Goal: Task Accomplishment & Management: Complete application form

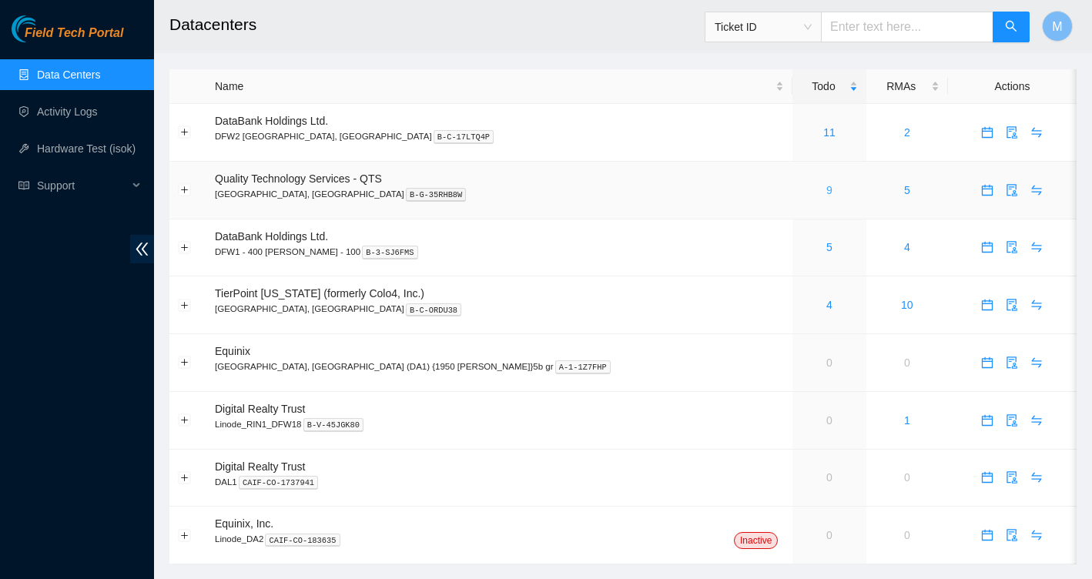
click at [826, 192] on link "9" at bounding box center [829, 190] width 6 height 12
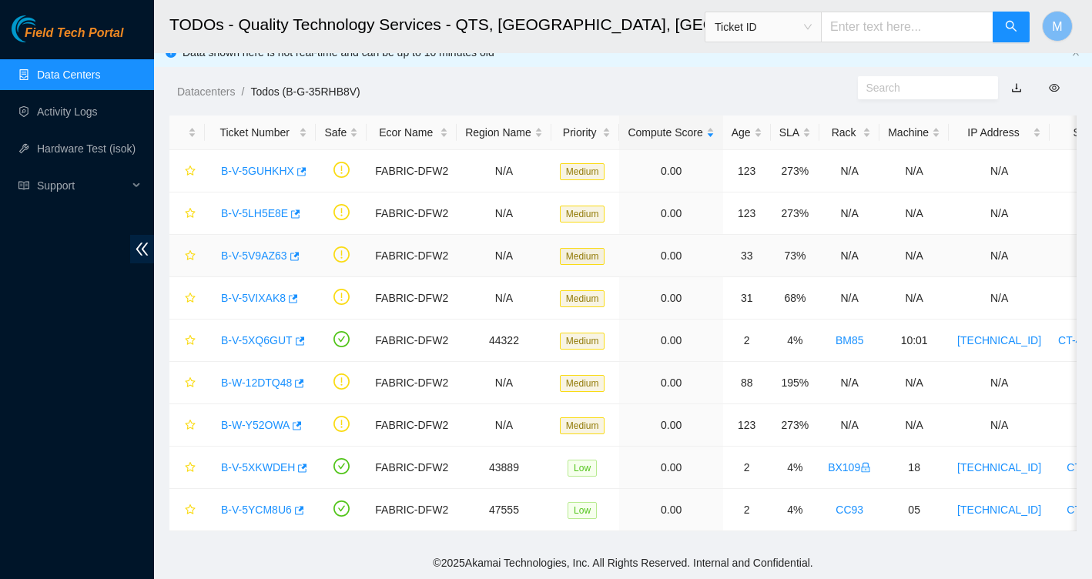
scroll to position [15, 0]
click at [758, 136] on div "Age" at bounding box center [747, 132] width 31 height 17
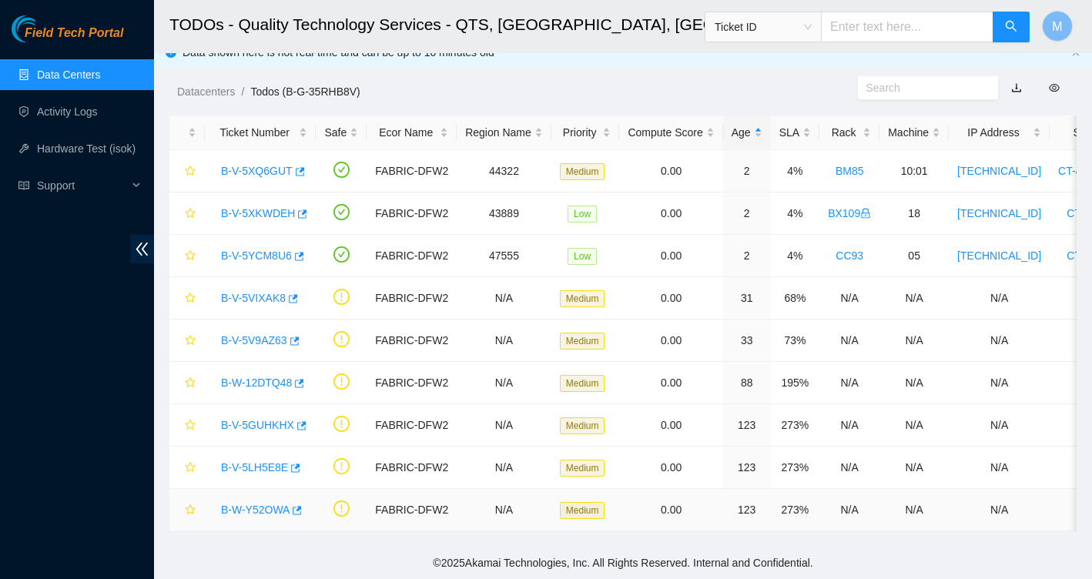
click at [255, 513] on link "B-W-Y52OWA" at bounding box center [255, 510] width 69 height 12
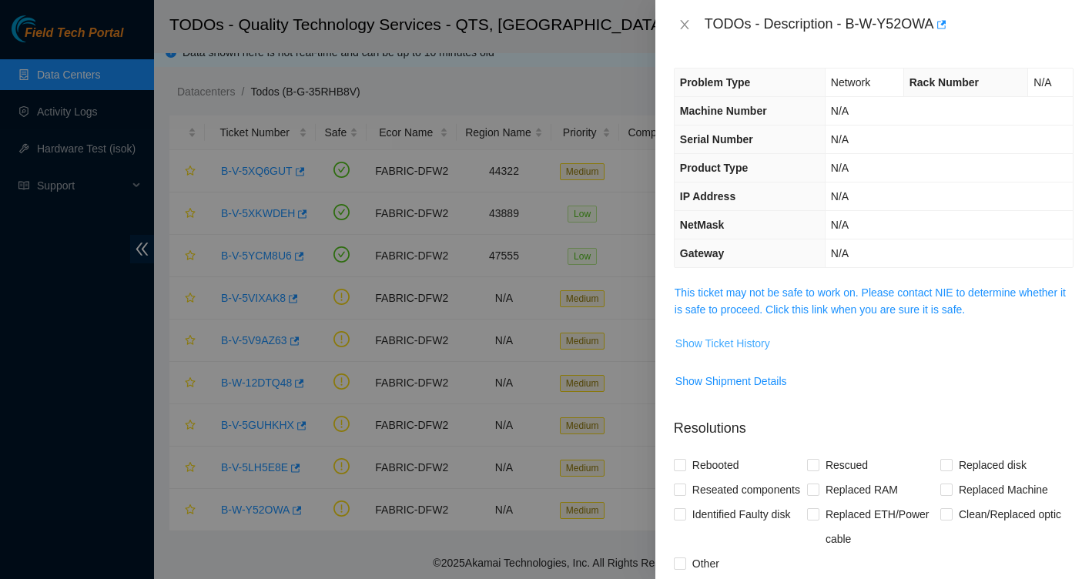
click at [757, 344] on span "Show Ticket History" at bounding box center [723, 343] width 95 height 17
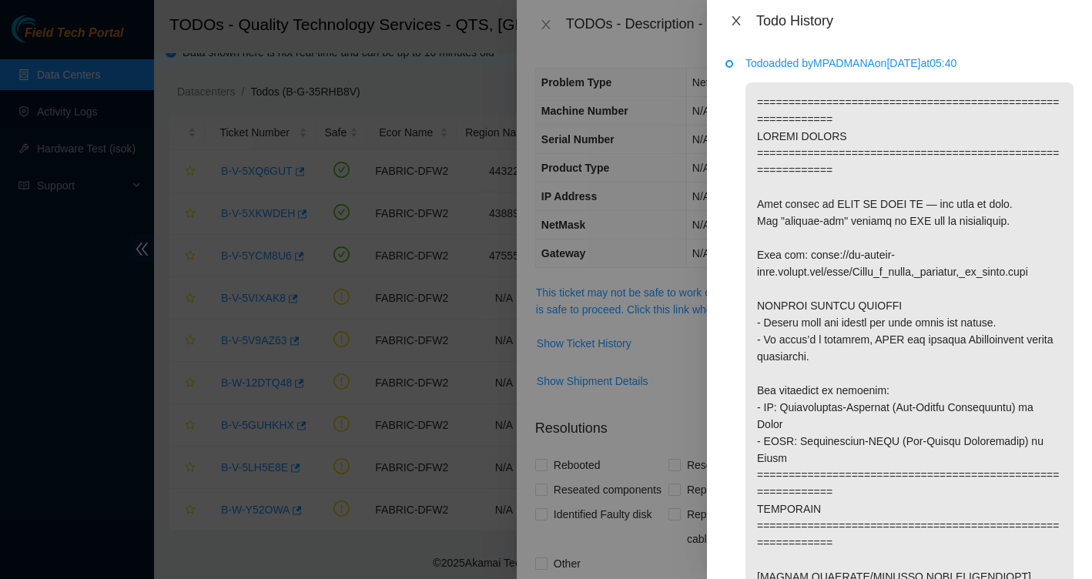
click at [739, 24] on icon "close" at bounding box center [736, 20] width 8 height 9
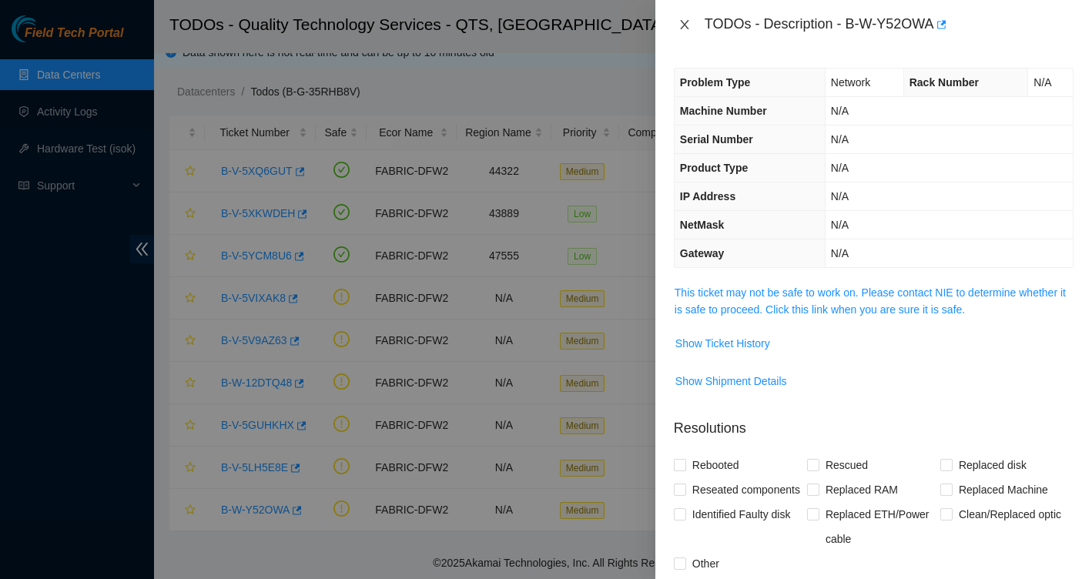
click at [689, 27] on icon "close" at bounding box center [685, 24] width 12 height 12
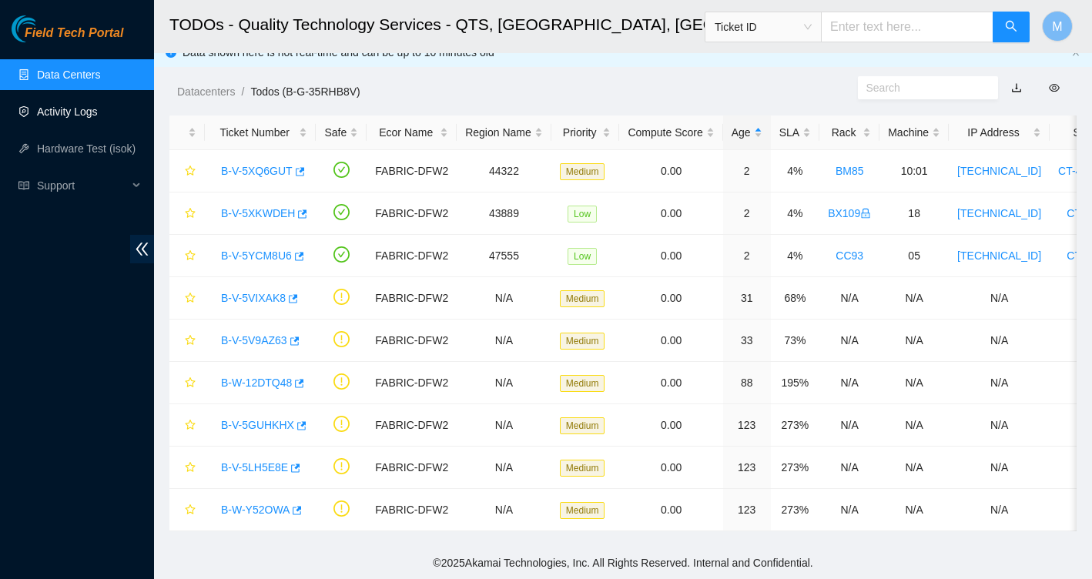
click at [87, 118] on link "Activity Logs" at bounding box center [67, 112] width 61 height 12
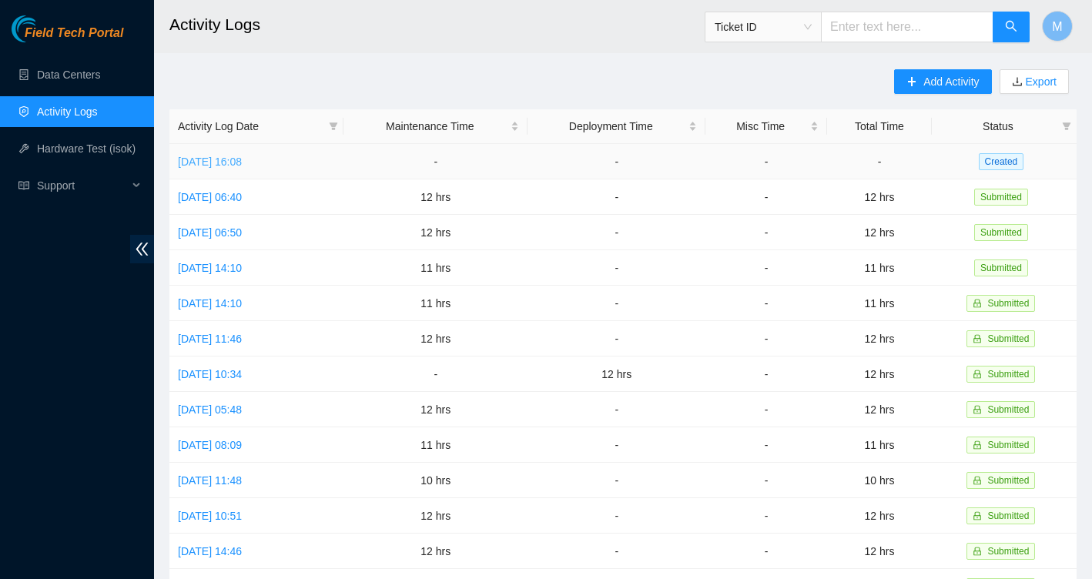
click at [242, 158] on link "[DATE] 16:08" at bounding box center [210, 162] width 64 height 12
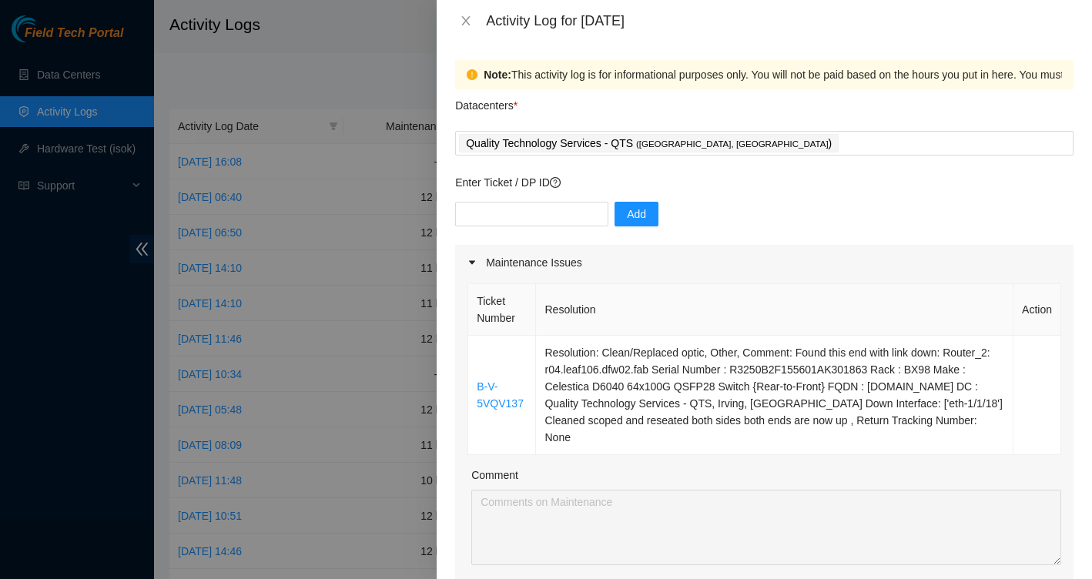
scroll to position [25, 0]
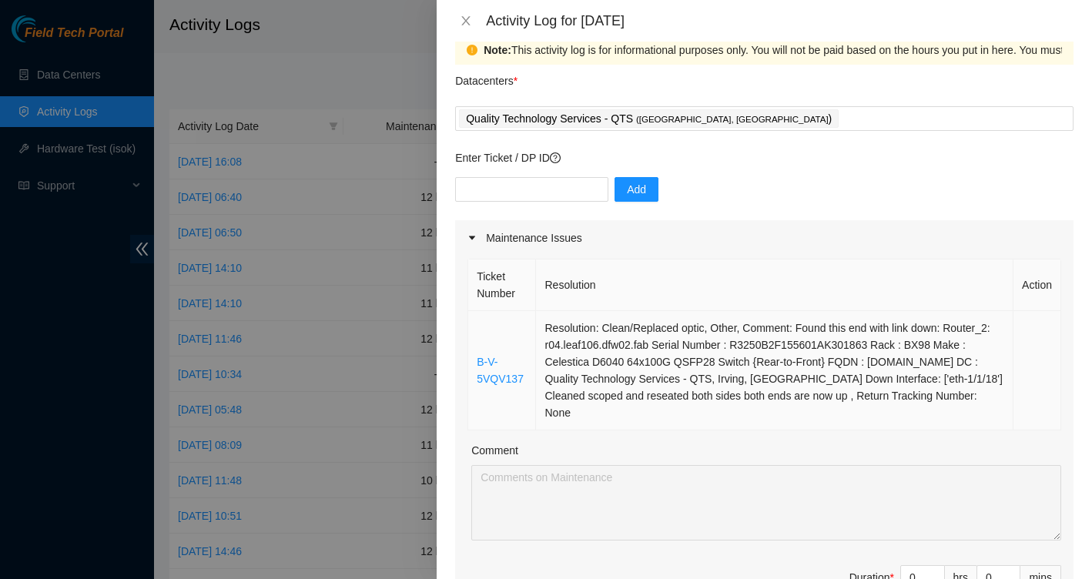
drag, startPoint x: 472, startPoint y: 315, endPoint x: 758, endPoint y: 429, distance: 307.7
click at [758, 429] on tr "B-V-5VQV137 Resolution: Clean/Replaced optic, Other, Comment: Found this end wi…" at bounding box center [764, 370] width 593 height 119
click at [731, 122] on div "Quality Technology Services - QTS ( [GEOGRAPHIC_DATA], [GEOGRAPHIC_DATA] )" at bounding box center [764, 119] width 611 height 22
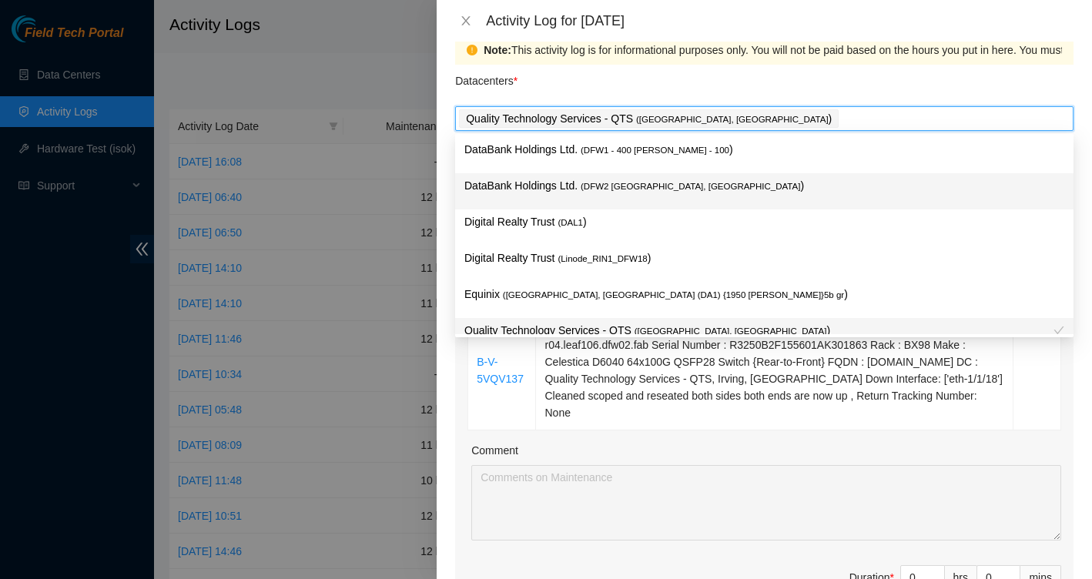
click at [658, 186] on span "( DFW2 [GEOGRAPHIC_DATA], [GEOGRAPHIC_DATA]" at bounding box center [691, 186] width 220 height 9
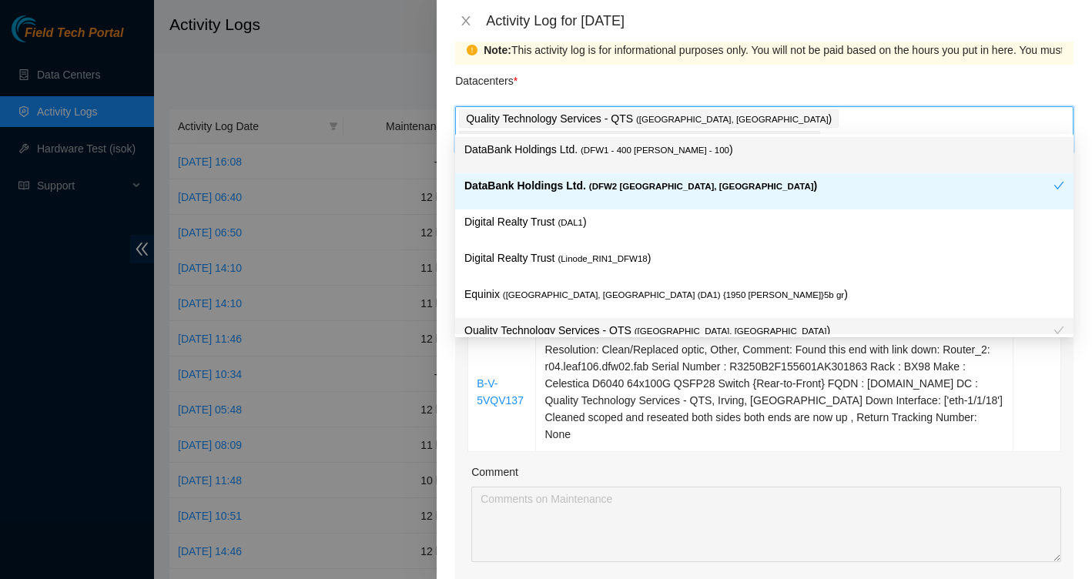
type input "t"
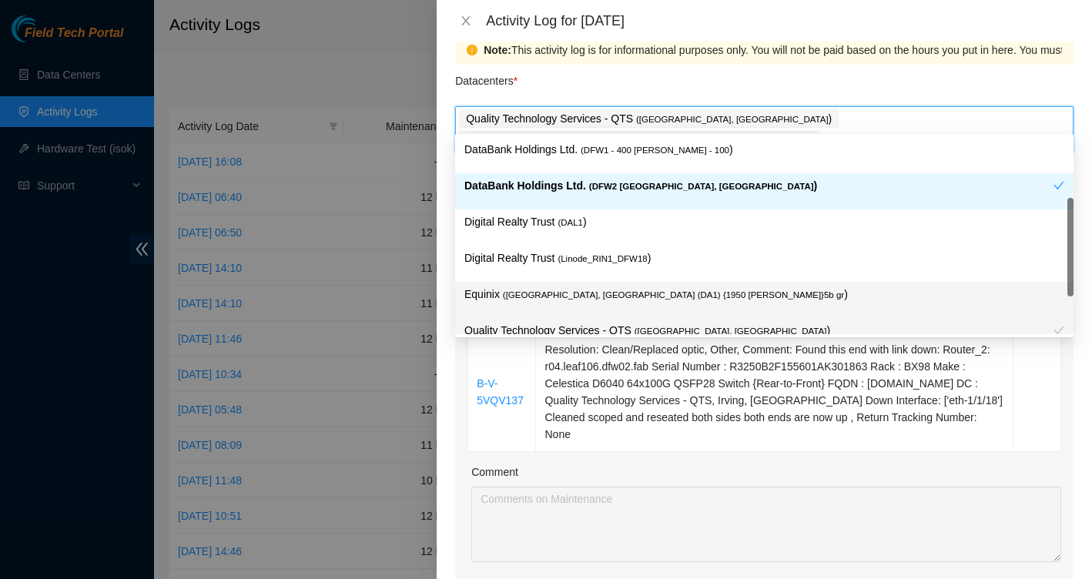
scroll to position [56, 0]
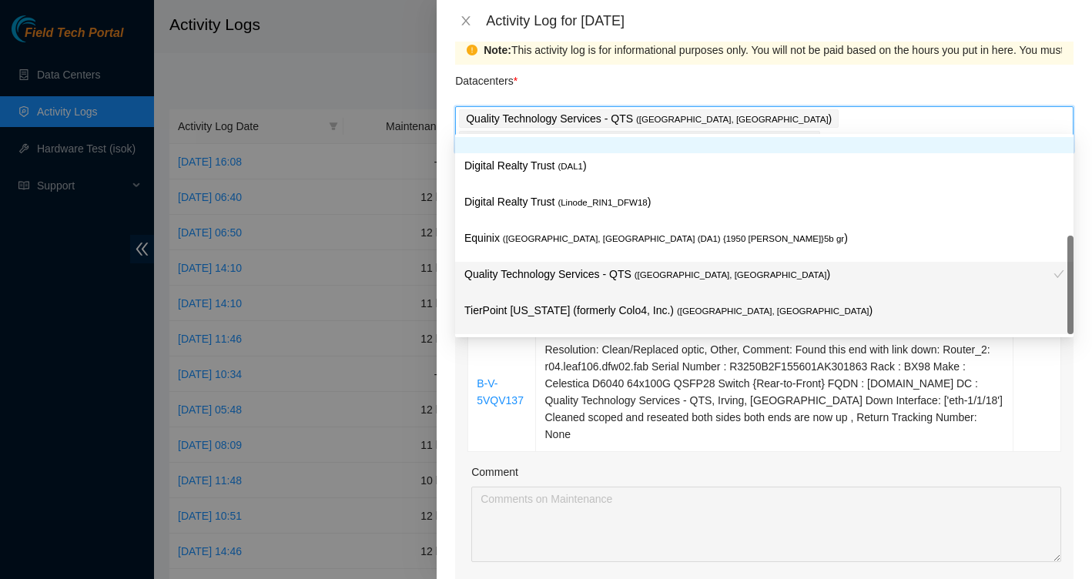
click at [614, 310] on p "TierPoint [US_STATE] (formerly Colo4, Inc.) ( [GEOGRAPHIC_DATA], [GEOGRAPHIC_DA…" at bounding box center [764, 311] width 600 height 18
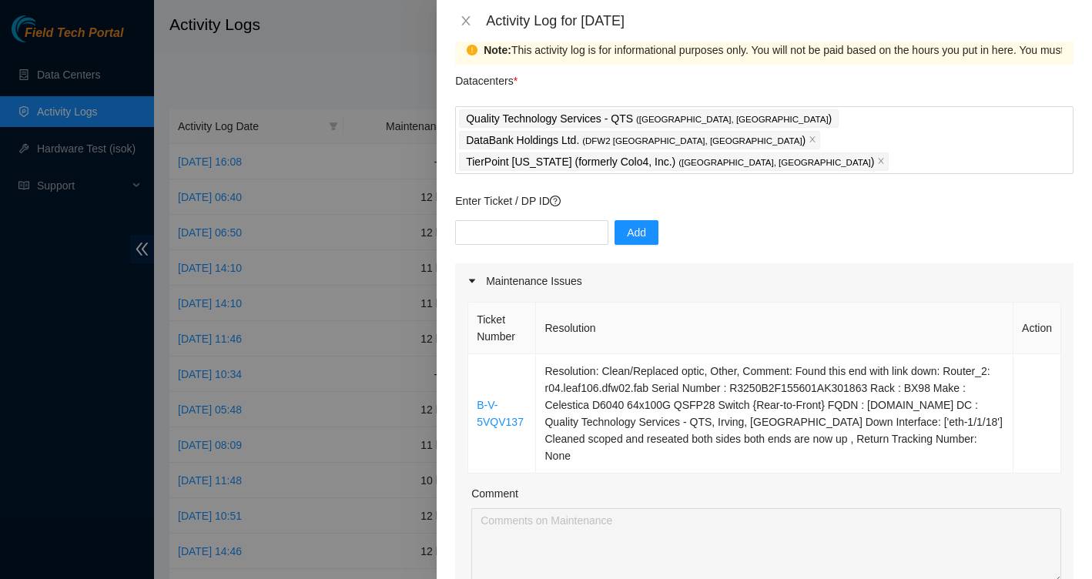
click at [986, 79] on div "Datacenters *" at bounding box center [764, 86] width 619 height 42
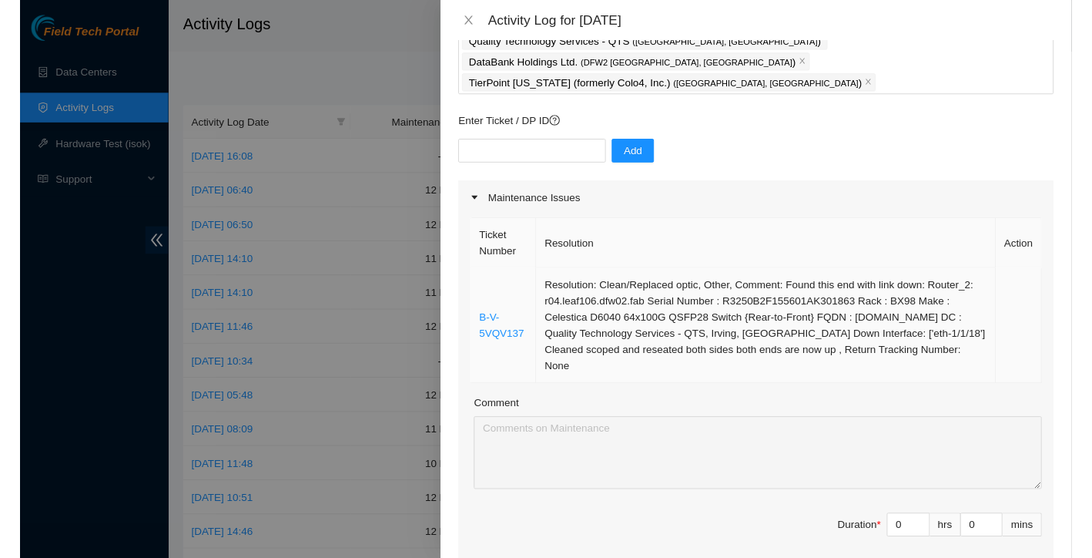
scroll to position [80, 0]
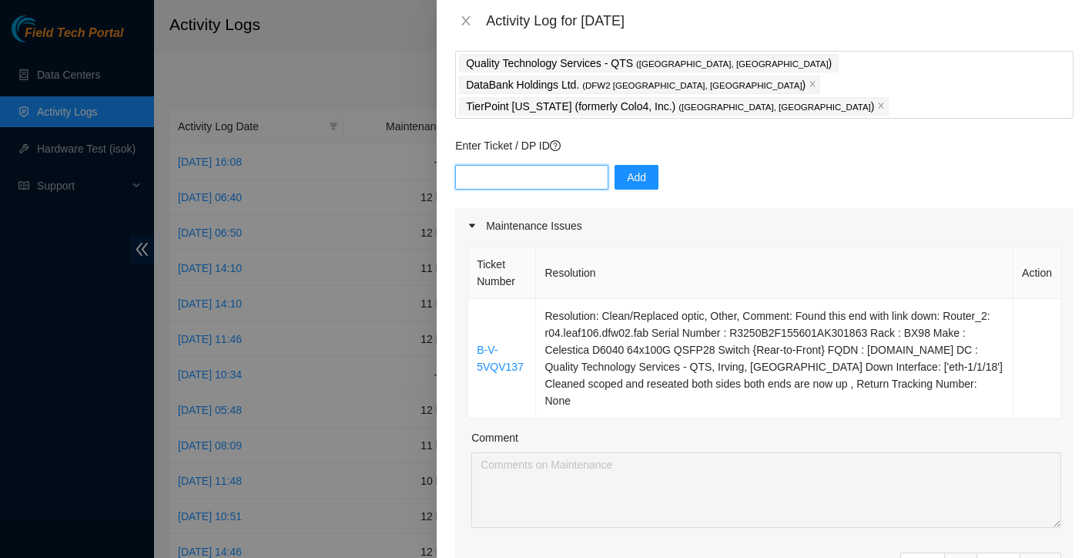
click at [570, 165] on input "text" at bounding box center [531, 177] width 153 height 25
paste input "DP81298"
type input "DP81298"
click at [645, 169] on span "Add" at bounding box center [636, 177] width 19 height 17
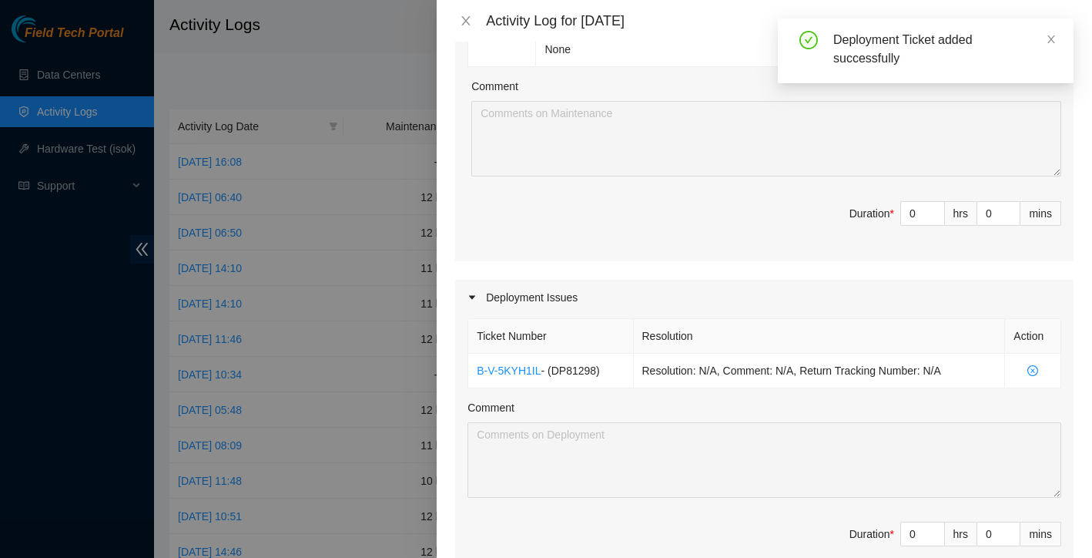
scroll to position [483, 0]
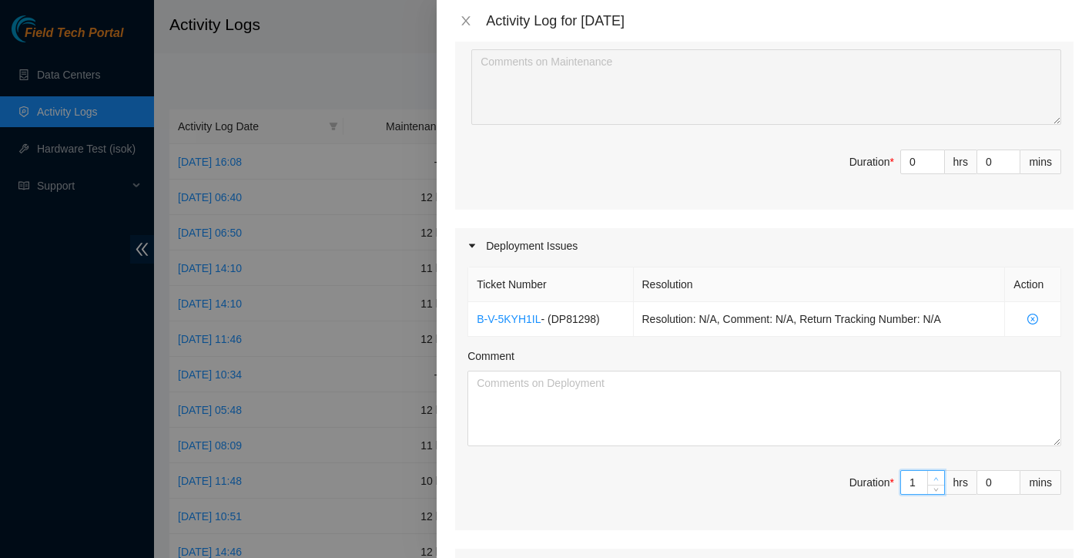
type input "1"
click at [934, 476] on icon "up" at bounding box center [936, 478] width 5 height 5
type input "2"
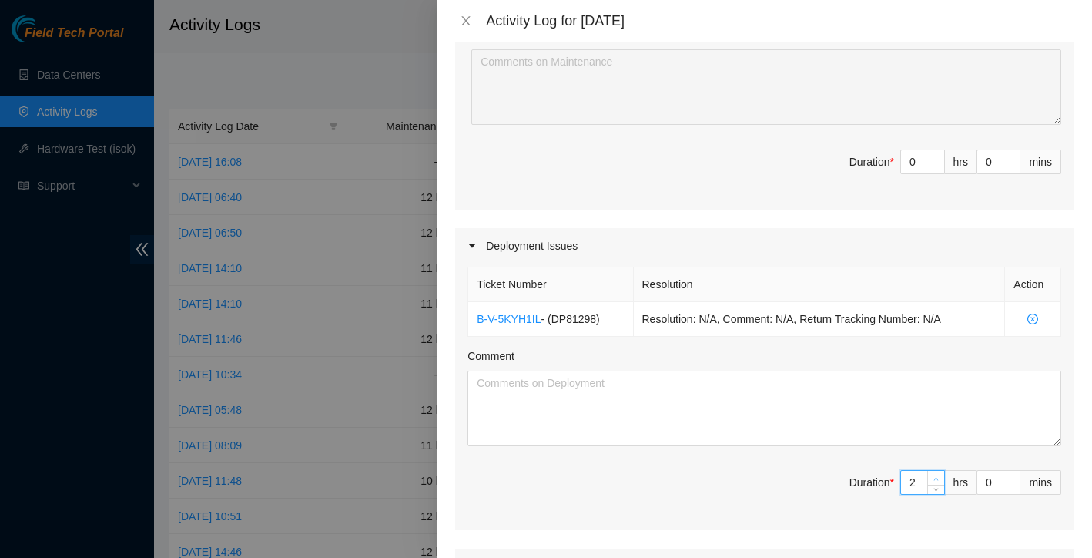
click at [934, 476] on icon "up" at bounding box center [936, 478] width 5 height 5
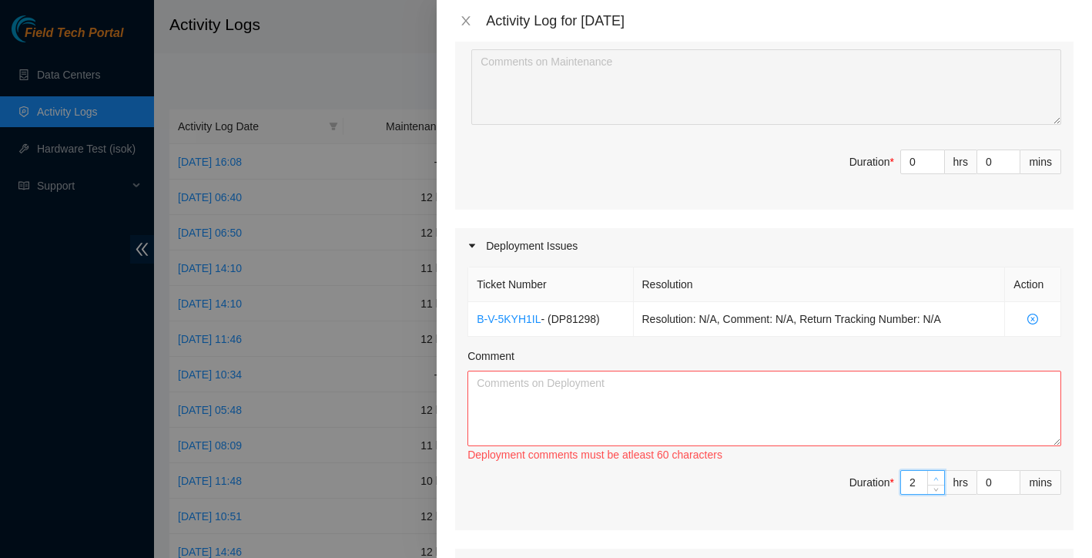
type input "3"
click at [934, 476] on icon "up" at bounding box center [936, 478] width 5 height 5
type input "4"
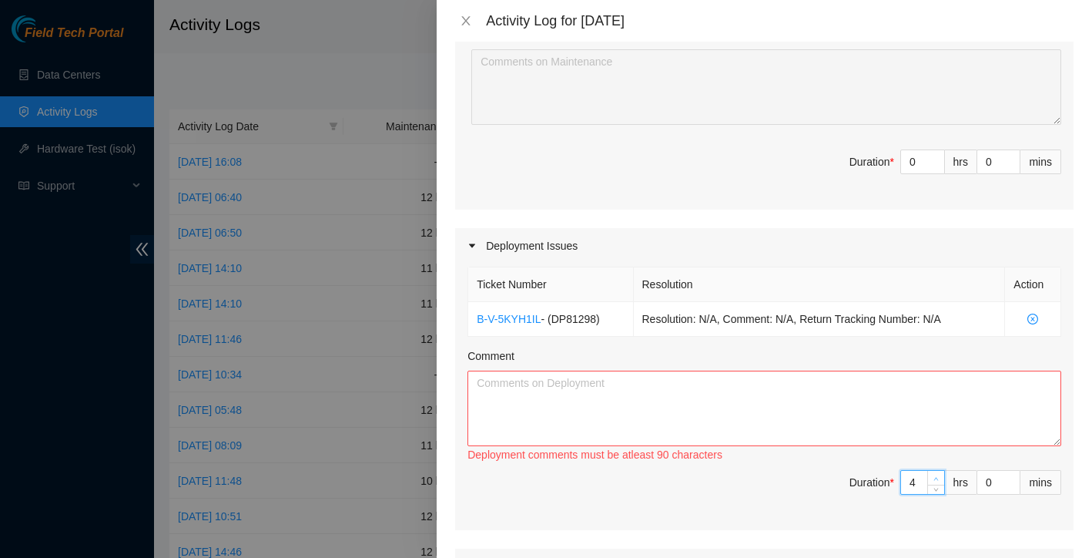
click at [934, 476] on icon "up" at bounding box center [936, 478] width 5 height 5
type input "5"
click at [934, 476] on icon "up" at bounding box center [936, 478] width 5 height 5
type input "6"
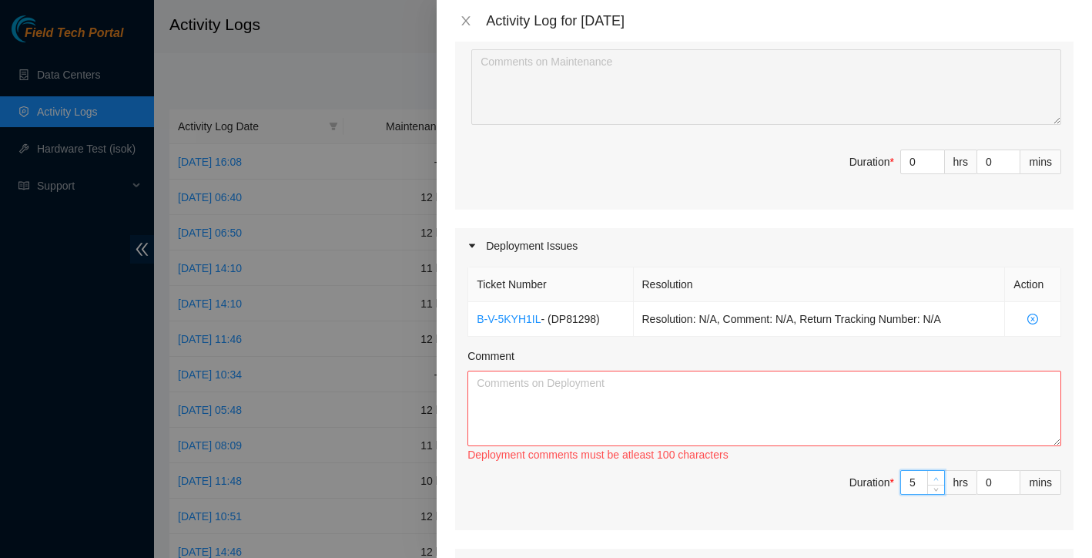
type input "6"
click at [934, 476] on icon "up" at bounding box center [936, 478] width 5 height 5
type input "7"
click at [934, 476] on icon "up" at bounding box center [936, 478] width 5 height 5
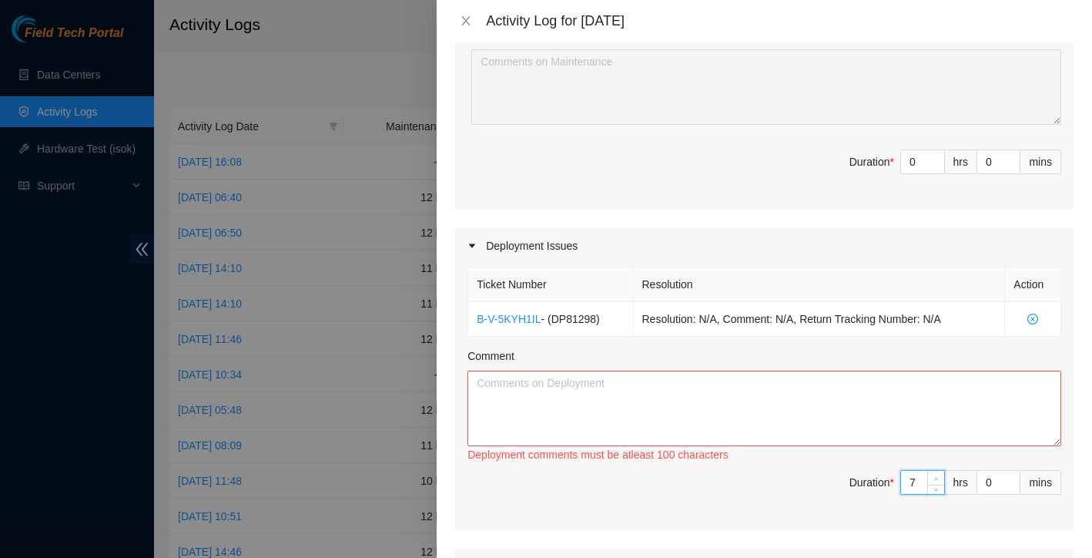
type input "8"
click at [934, 476] on icon "up" at bounding box center [936, 478] width 5 height 5
click at [909, 505] on div "Ticket Number Resolution Action B-V-5KYH1IL - ( DP81298 ) Resolution: N/A, Comm…" at bounding box center [764, 396] width 619 height 267
click at [749, 370] on textarea "Comment" at bounding box center [765, 407] width 594 height 75
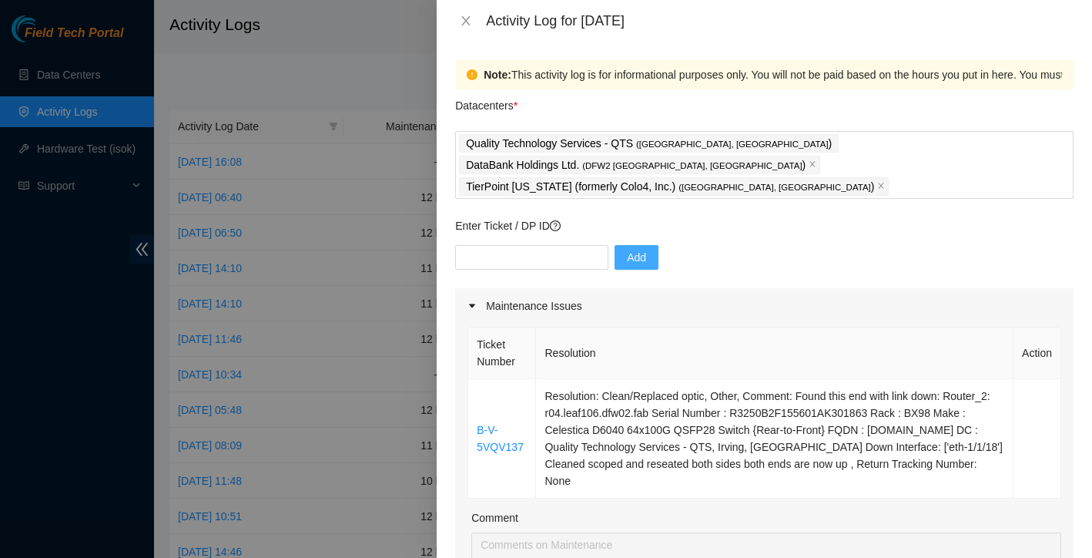
scroll to position [7, 0]
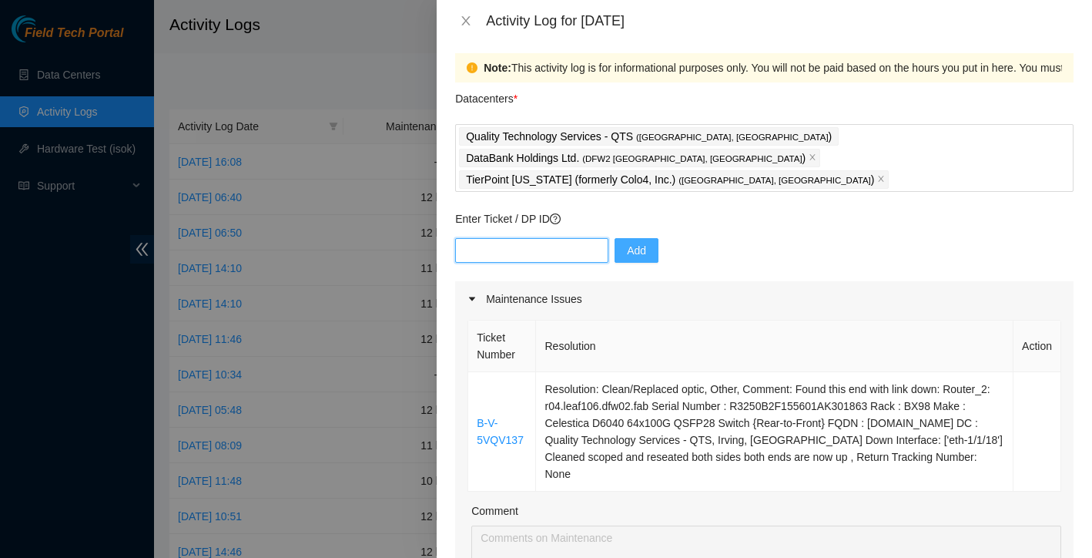
click at [534, 238] on input "text" at bounding box center [531, 250] width 153 height 25
click at [475, 238] on input "dp85827" at bounding box center [531, 250] width 153 height 25
type input "DP85827"
click at [634, 242] on span "Add" at bounding box center [636, 250] width 19 height 17
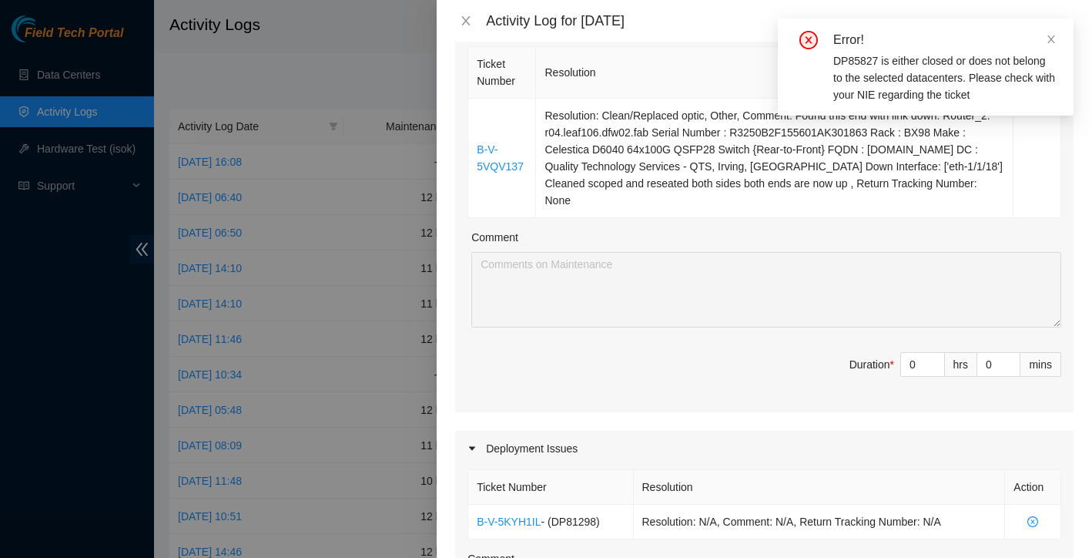
scroll to position [246, 0]
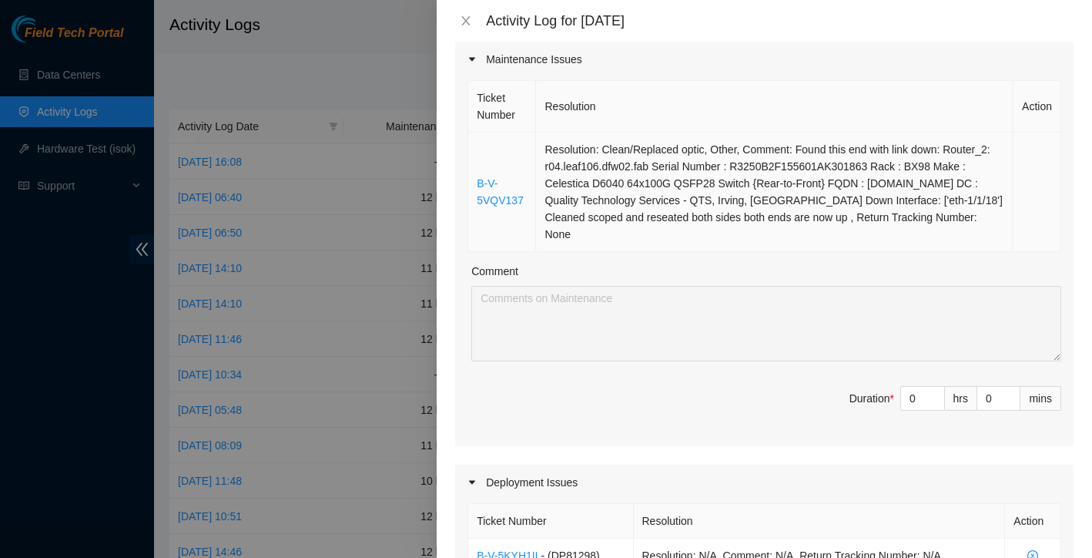
drag, startPoint x: 476, startPoint y: 119, endPoint x: 769, endPoint y: 221, distance: 310.8
click at [769, 221] on tr "B-V-5VQV137 Resolution: Clean/Replaced optic, Other, Comment: Found this end wi…" at bounding box center [764, 191] width 593 height 119
copy tr "B-V-5VQV137 Resolution: Clean/Replaced optic, Other, Comment: Found this end wi…"
click at [924, 387] on input "0" at bounding box center [922, 398] width 43 height 23
type input "1"
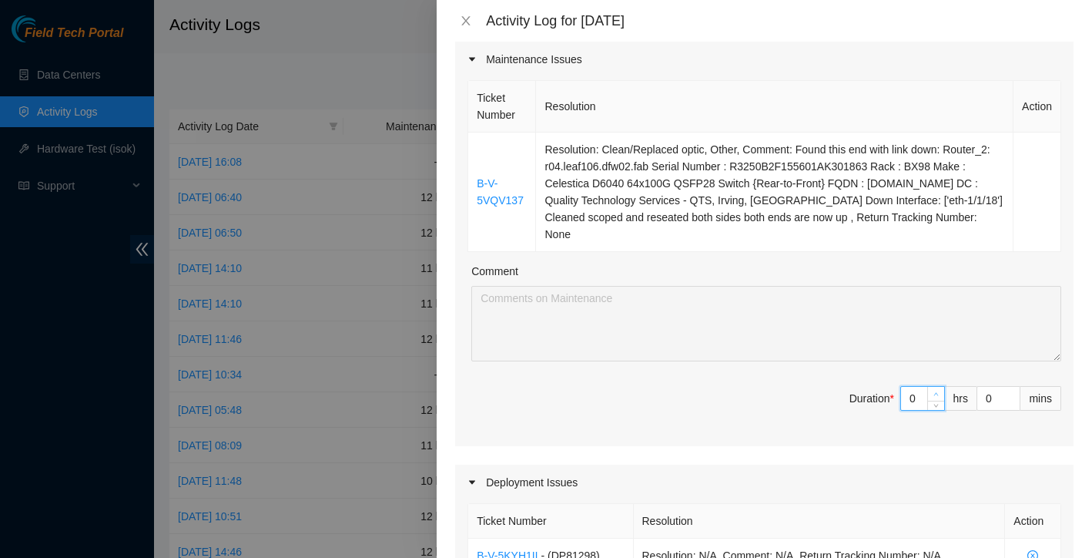
type input "9"
click at [934, 391] on icon "up" at bounding box center [936, 393] width 5 height 5
type input "2"
type input "10"
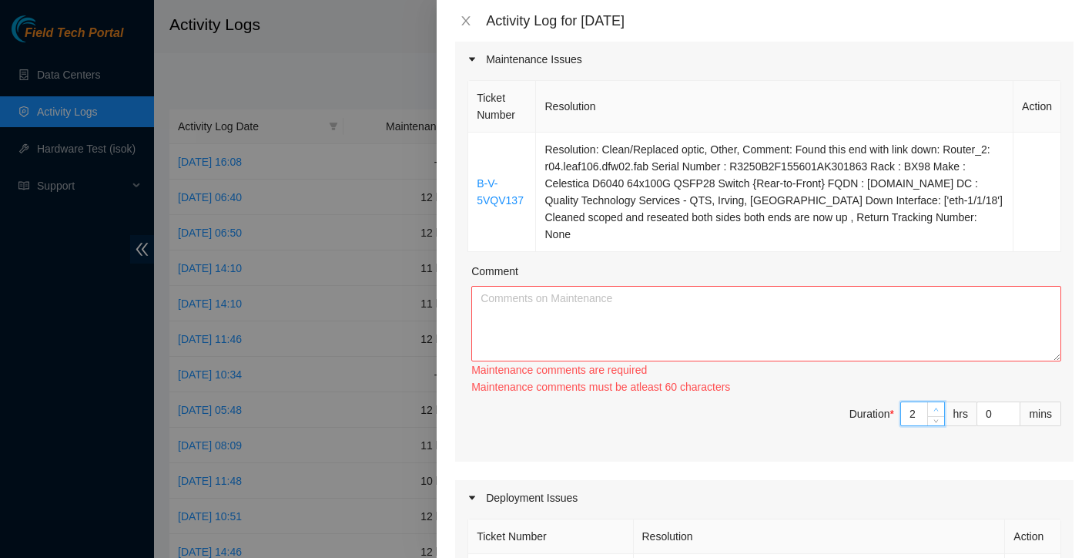
click at [934, 371] on div "Ticket Number Resolution Action B-V-5VQV137 Resolution: Clean/Replaced optic, O…" at bounding box center [764, 269] width 619 height 384
click at [934, 378] on div "Maintenance comments must be atleast 60 characters" at bounding box center [766, 386] width 590 height 17
type input "3"
type input "11"
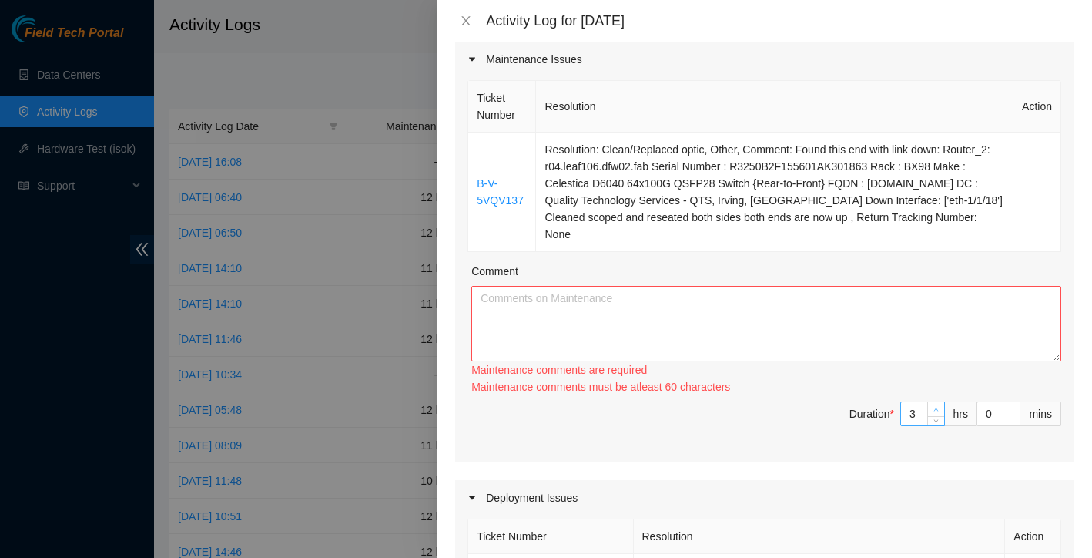
click at [934, 402] on span "Increase Value" at bounding box center [935, 409] width 17 height 14
type input "4"
type input "12"
click at [934, 407] on icon "up" at bounding box center [936, 409] width 5 height 5
type input "5"
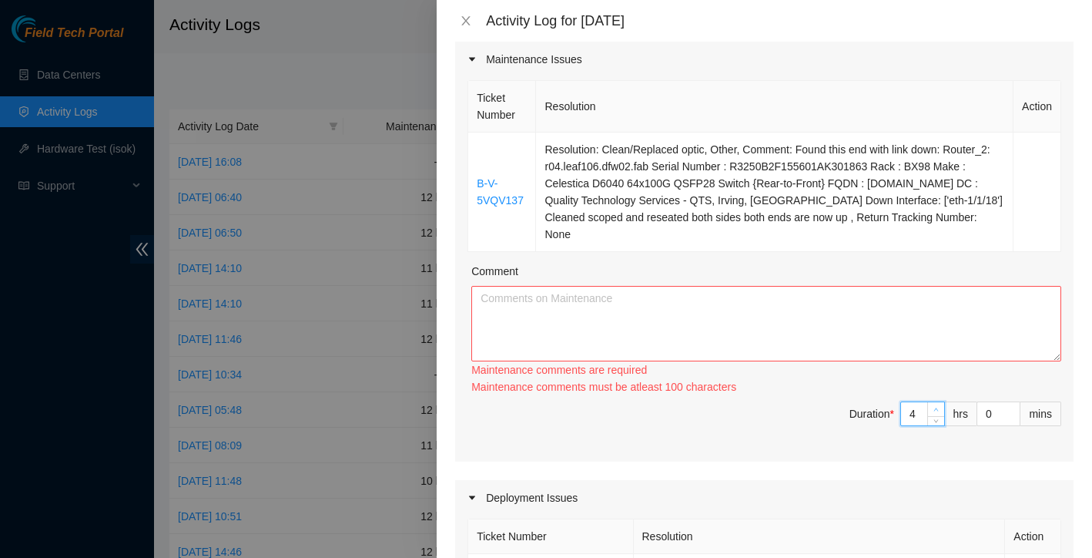
type input "13"
click at [934, 407] on icon "up" at bounding box center [936, 409] width 5 height 5
click at [749, 294] on textarea "Comment" at bounding box center [766, 323] width 590 height 75
paste textarea "B-V-5VQV137 Resolution: Clean/Replaced optic, Other, Comment: Found this end wi…"
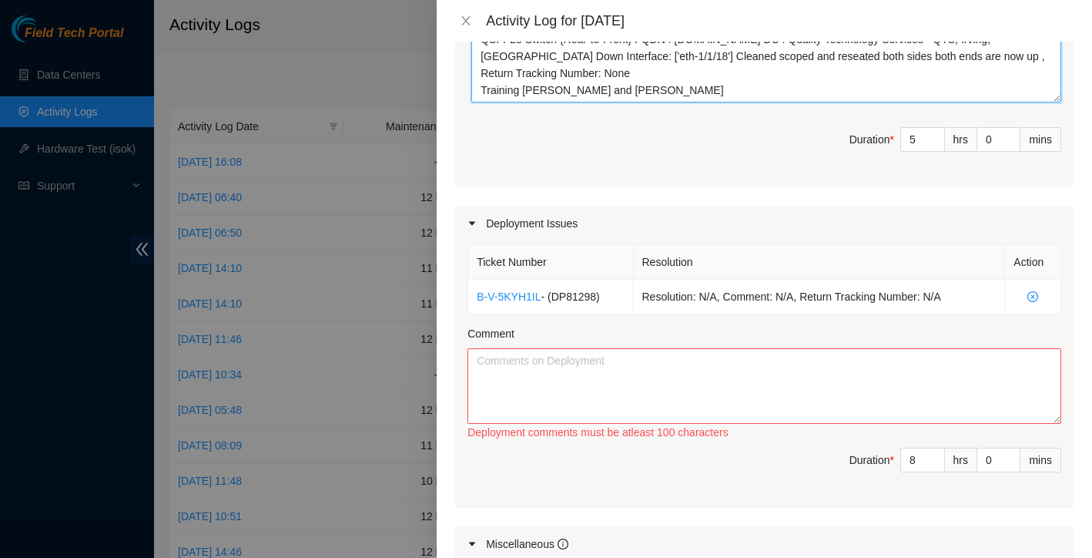
scroll to position [507, 0]
type textarea "B-V-5VQV137 Resolution: Clean/Replaced optic, Other, Comment: Found this end wi…"
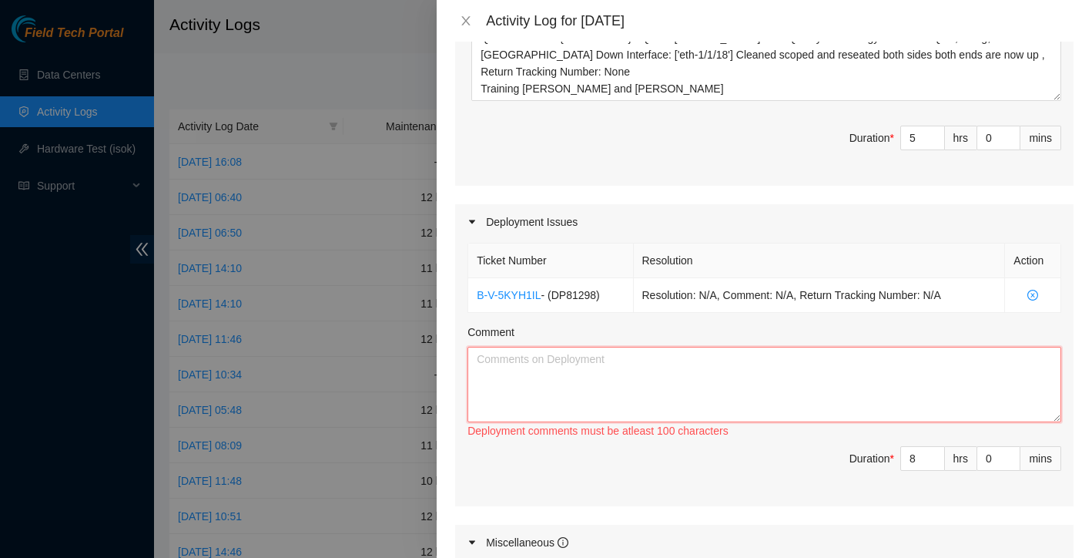
click at [804, 371] on textarea "Comment" at bounding box center [765, 384] width 594 height 75
type textarea "W"
type textarea "configuring cameras switches and rids"
drag, startPoint x: 561, startPoint y: 274, endPoint x: 609, endPoint y: 267, distance: 49.0
click at [599, 289] on span "- ( DP81298 )" at bounding box center [570, 295] width 59 height 12
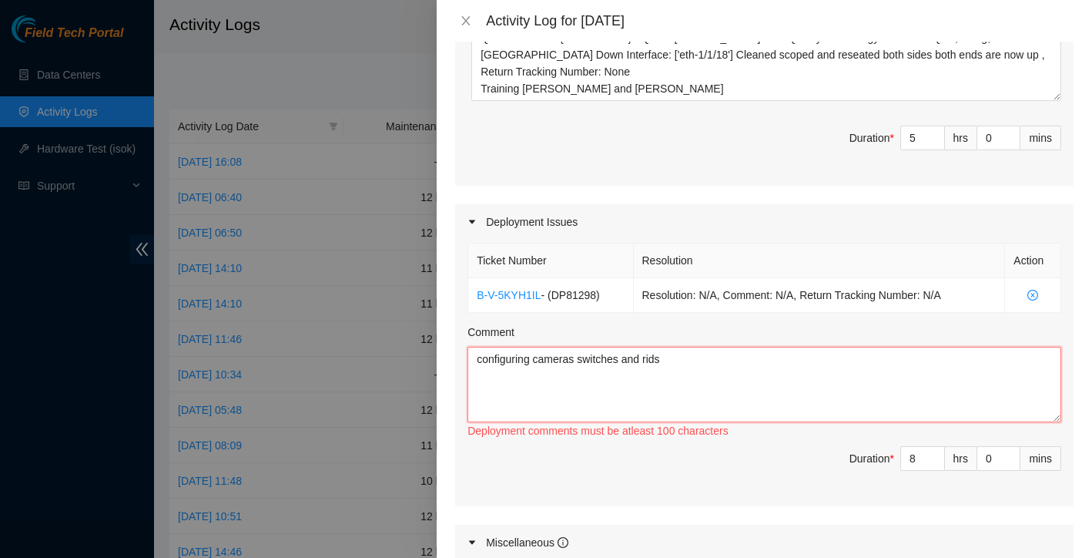
click at [610, 370] on textarea "configuring cameras switches and rids" at bounding box center [765, 384] width 594 height 75
drag, startPoint x: 559, startPoint y: 270, endPoint x: 606, endPoint y: 271, distance: 47.0
click at [599, 289] on span "- ( DP81298 )" at bounding box center [570, 295] width 59 height 12
copy span "DP81298"
drag, startPoint x: 474, startPoint y: 338, endPoint x: 686, endPoint y: 346, distance: 212.0
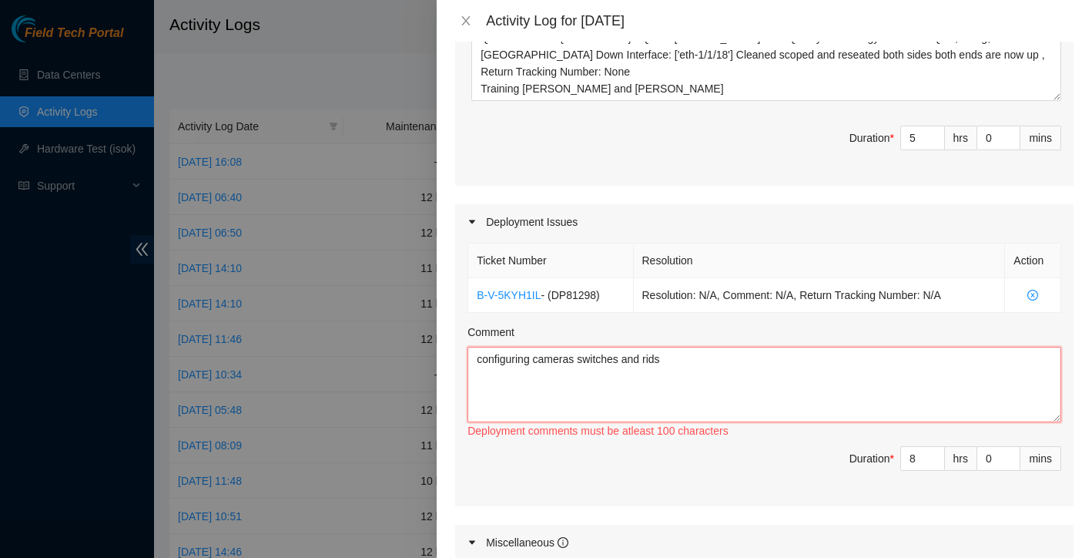
click at [686, 347] on textarea "configuring cameras switches and rids" at bounding box center [765, 384] width 594 height 75
paste textarea "Worked on project DP81298, which involved configuring cameras, network switches…"
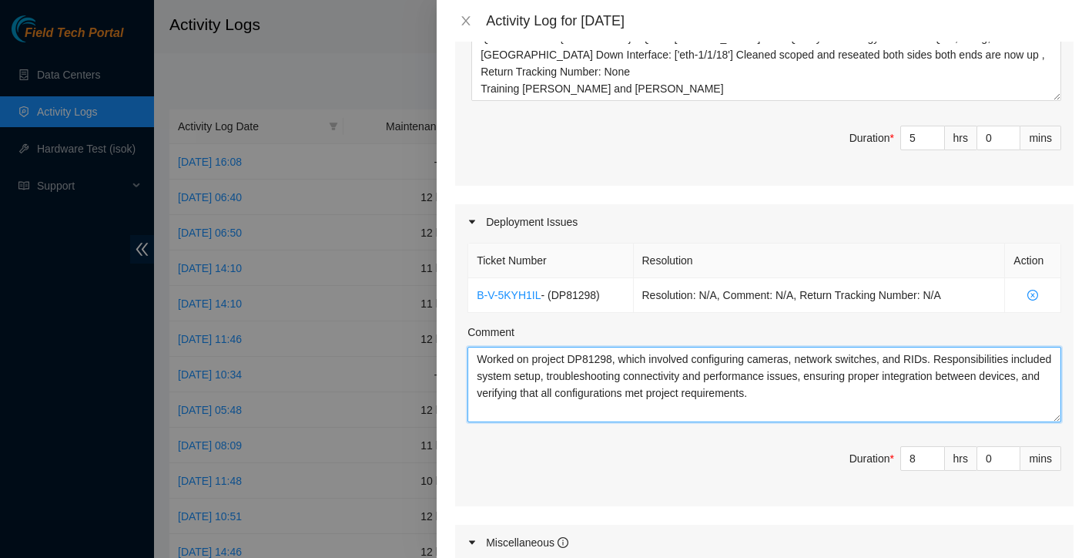
scroll to position [406, 0]
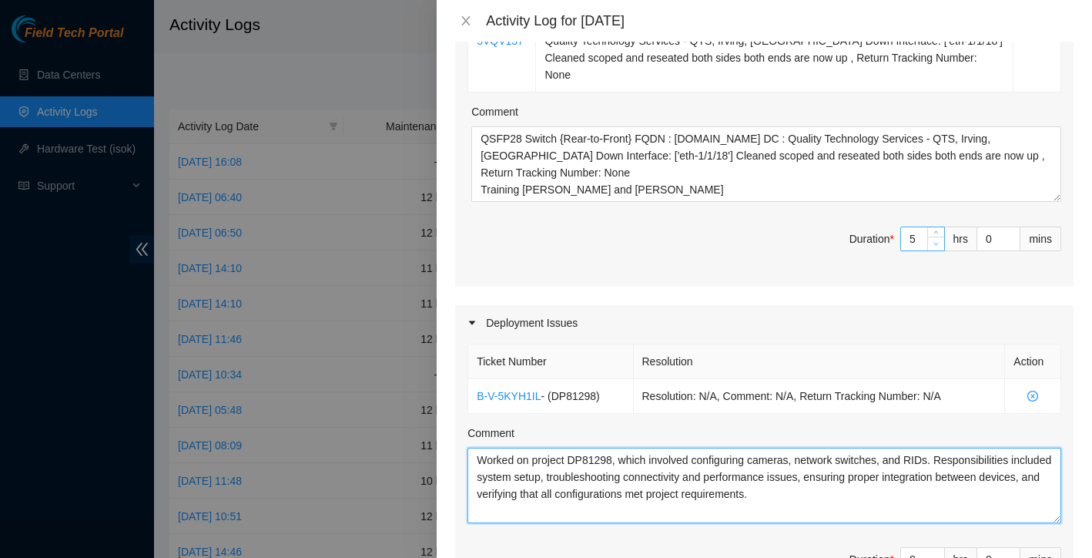
type textarea "Worked on project DP81298, which involved configuring cameras, network switches…"
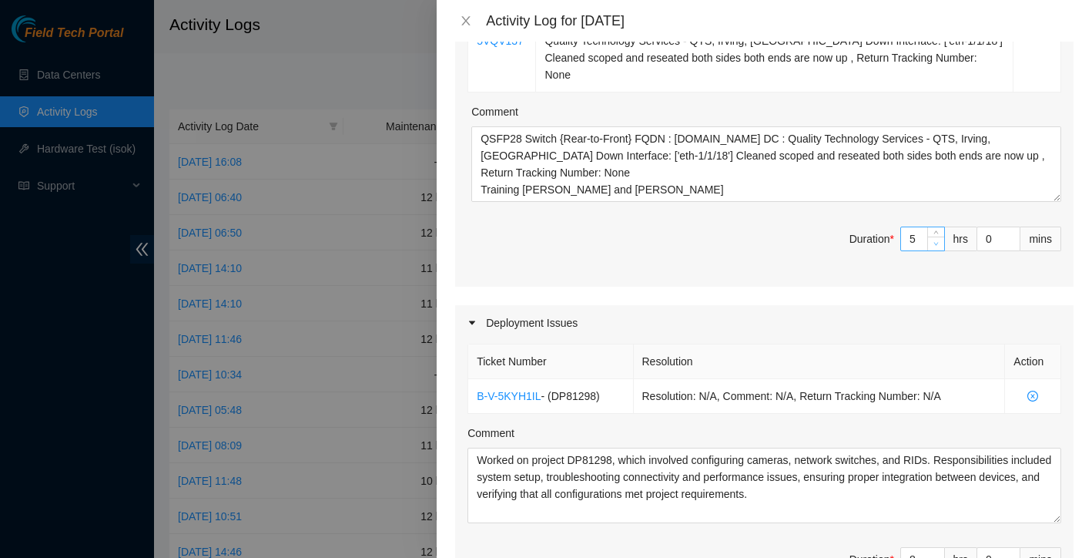
type input "4"
type input "12"
click at [932, 239] on span "down" at bounding box center [936, 243] width 9 height 9
click at [879, 277] on div "Maintenance Issues Ticket Number Resolution Action B-V-5VQV137 Resolution: Clea…" at bounding box center [764, 361] width 619 height 959
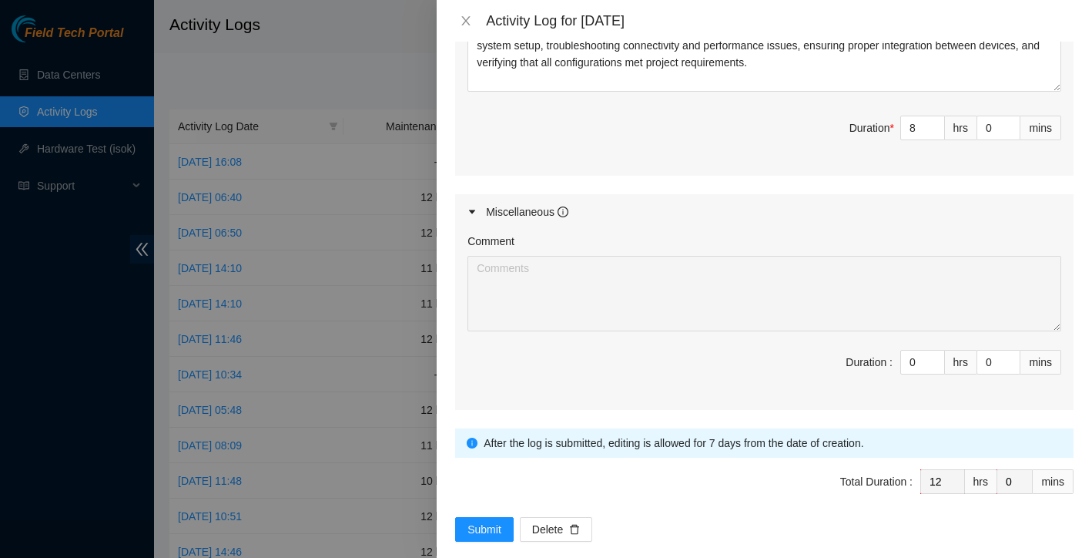
scroll to position [836, 0]
click at [473, 521] on span "Submit" at bounding box center [485, 529] width 34 height 17
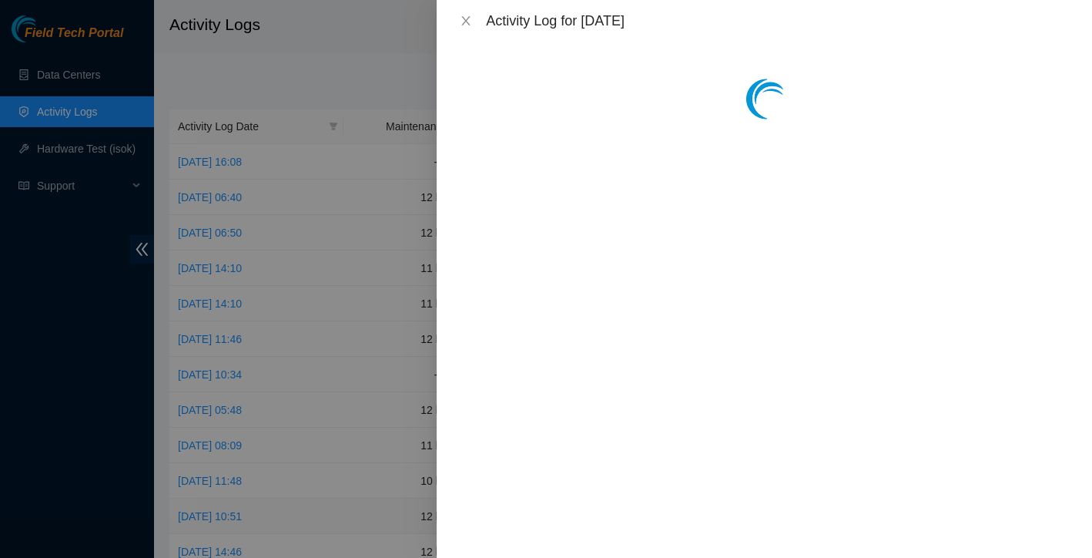
scroll to position [0, 0]
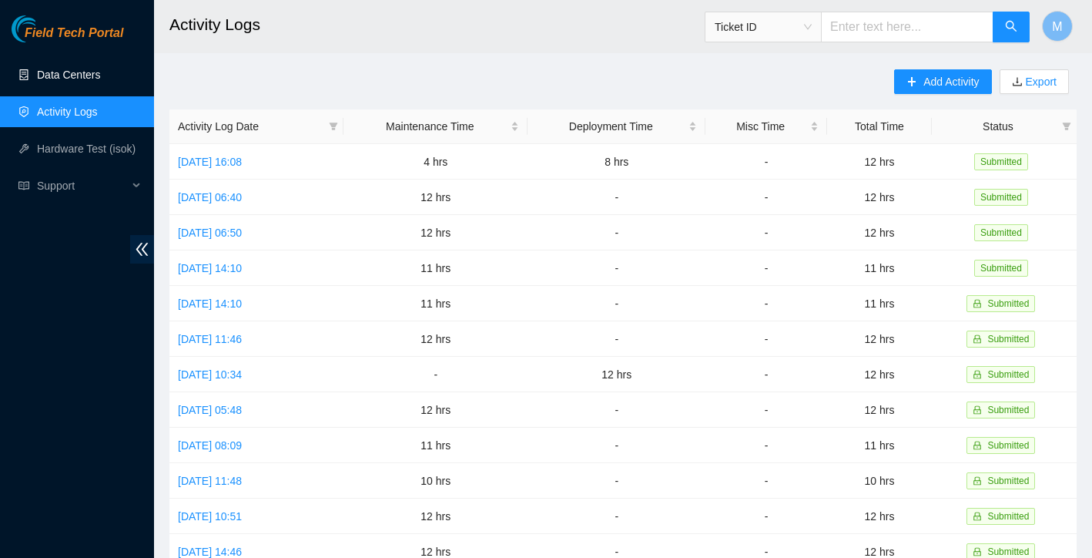
click at [64, 69] on link "Data Centers" at bounding box center [68, 75] width 63 height 12
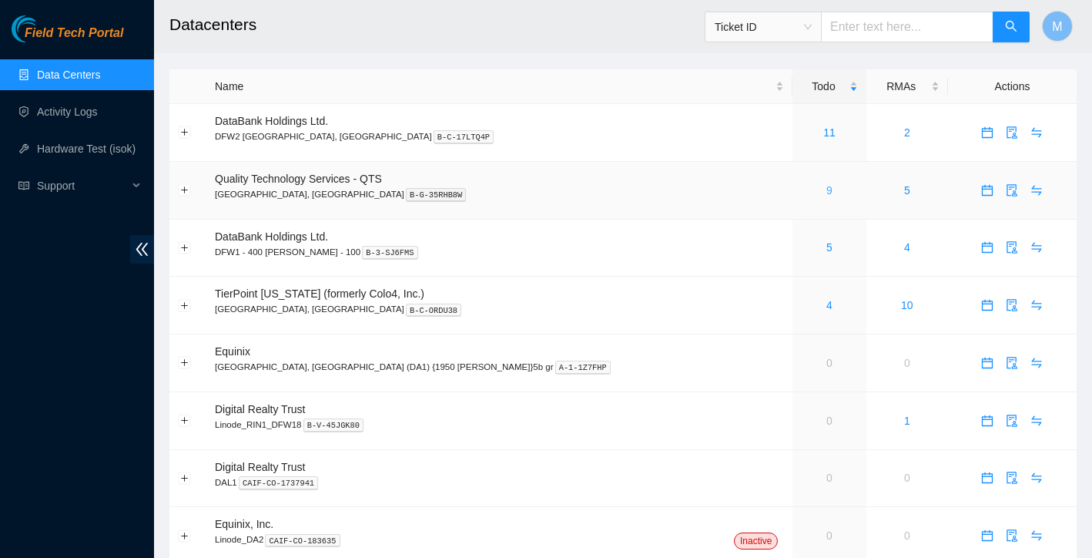
click at [826, 190] on link "9" at bounding box center [829, 190] width 6 height 12
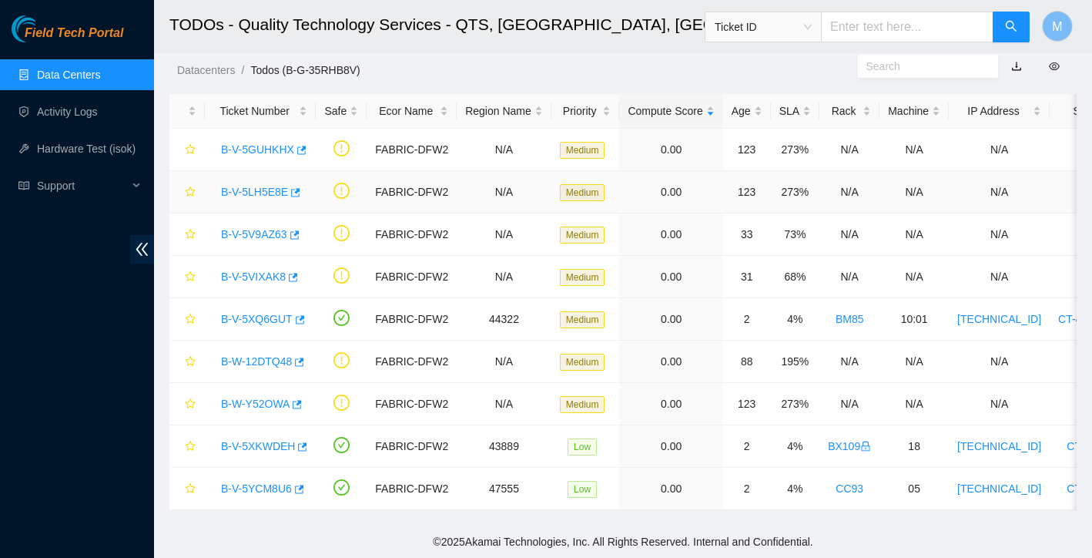
scroll to position [37, 0]
click at [256, 313] on link "B-V-5XQ6GUT" at bounding box center [257, 319] width 72 height 12
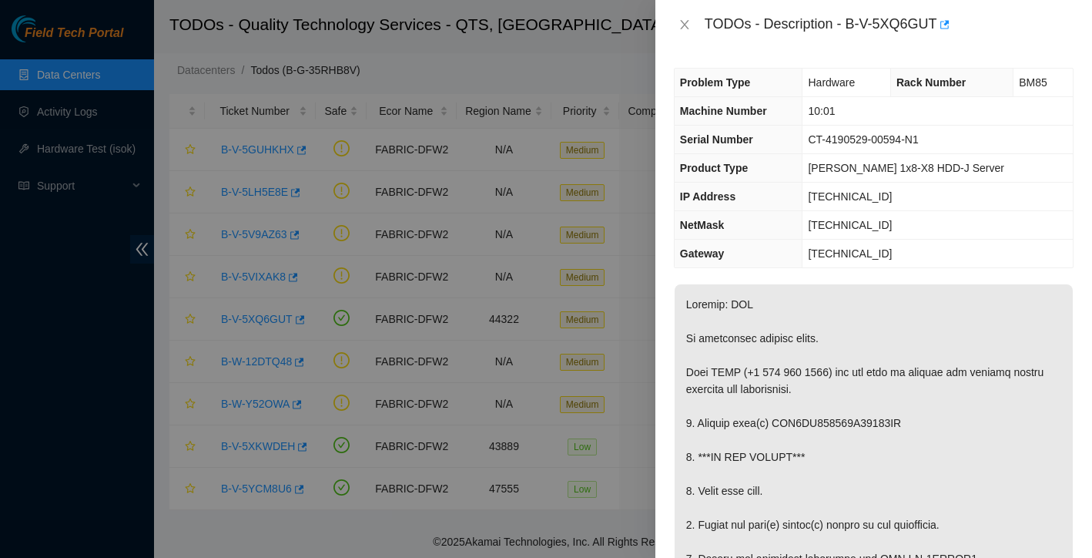
scroll to position [78, 0]
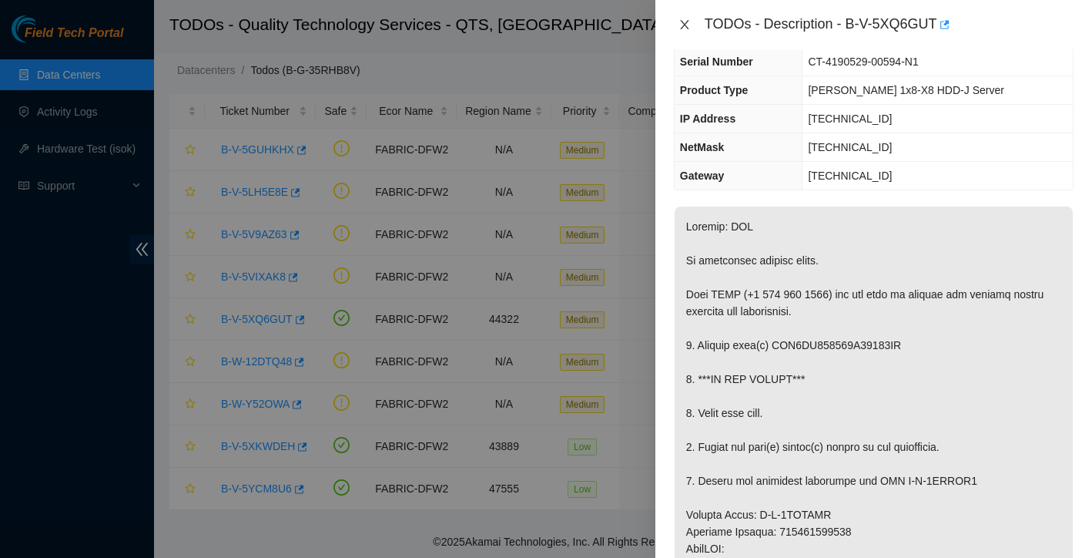
click at [677, 26] on button "Close" at bounding box center [685, 25] width 22 height 15
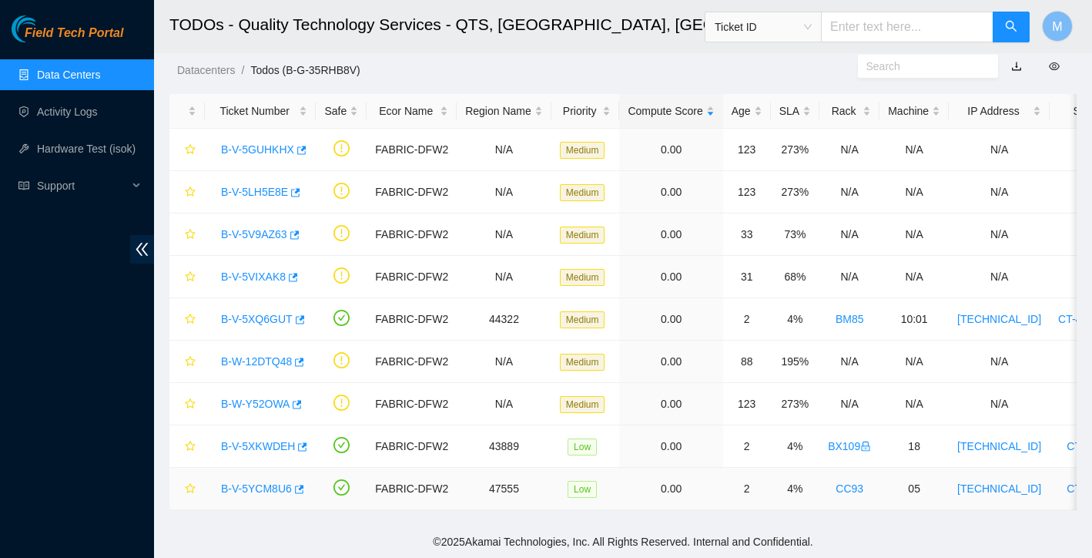
click at [248, 485] on link "B-V-5YCM8U6" at bounding box center [256, 488] width 71 height 12
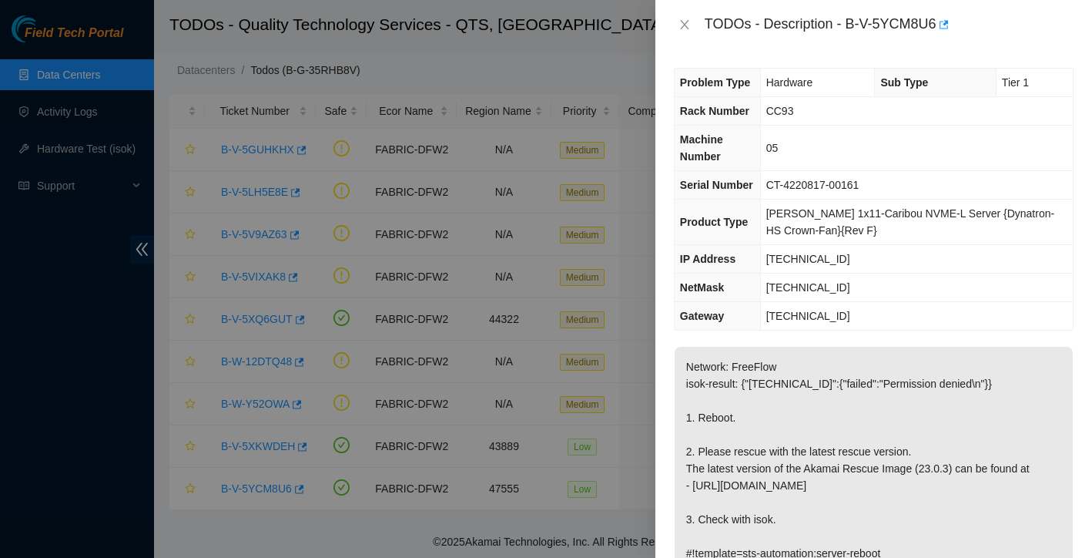
scroll to position [0, 0]
click at [687, 25] on icon "close" at bounding box center [685, 24] width 12 height 12
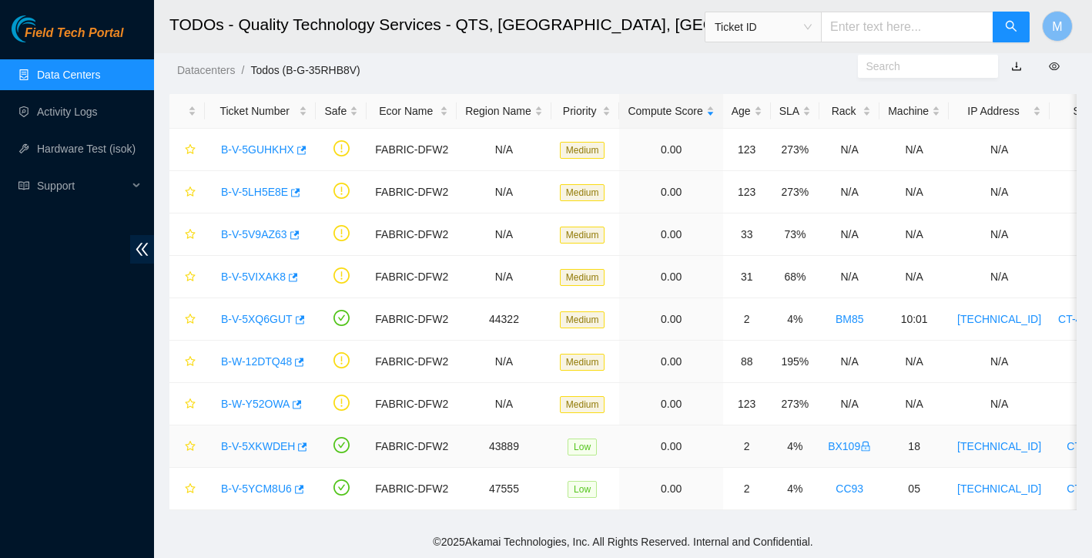
click at [250, 445] on link "B-V-5XKWDEH" at bounding box center [258, 446] width 74 height 12
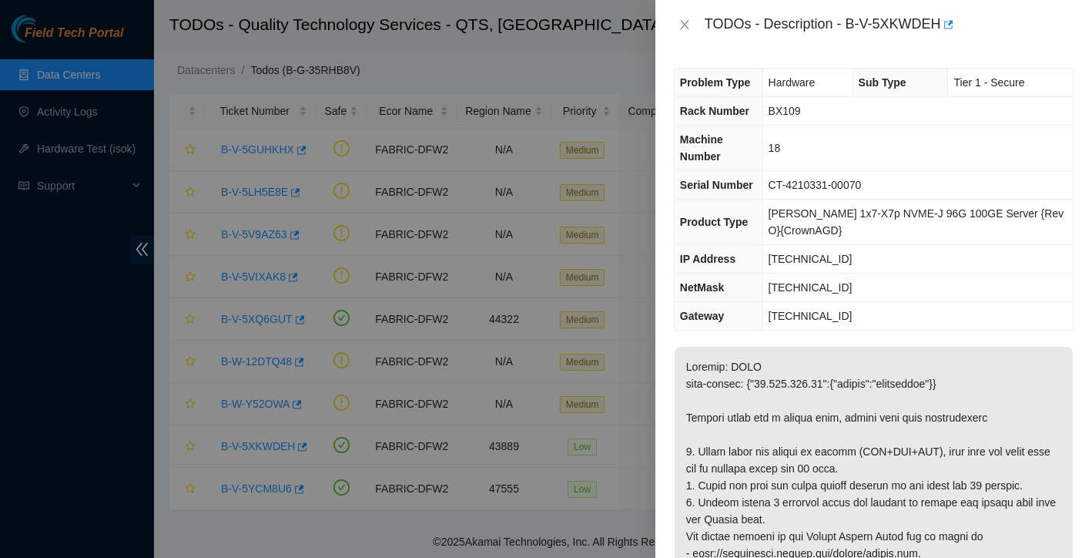
click at [693, 12] on div "TODOs - Description - B-V-5XKWDEH" at bounding box center [873, 24] width 437 height 49
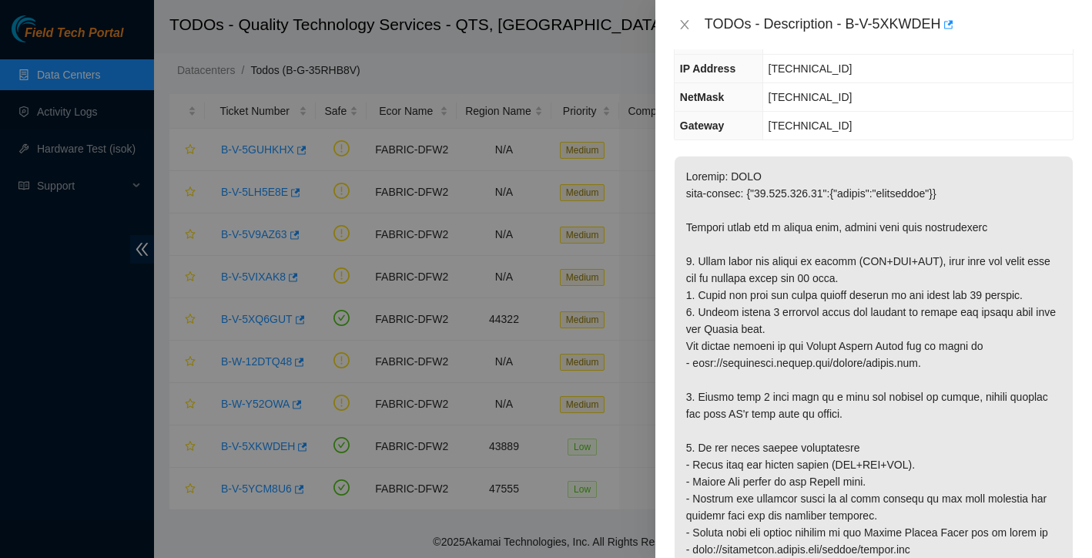
scroll to position [219, 0]
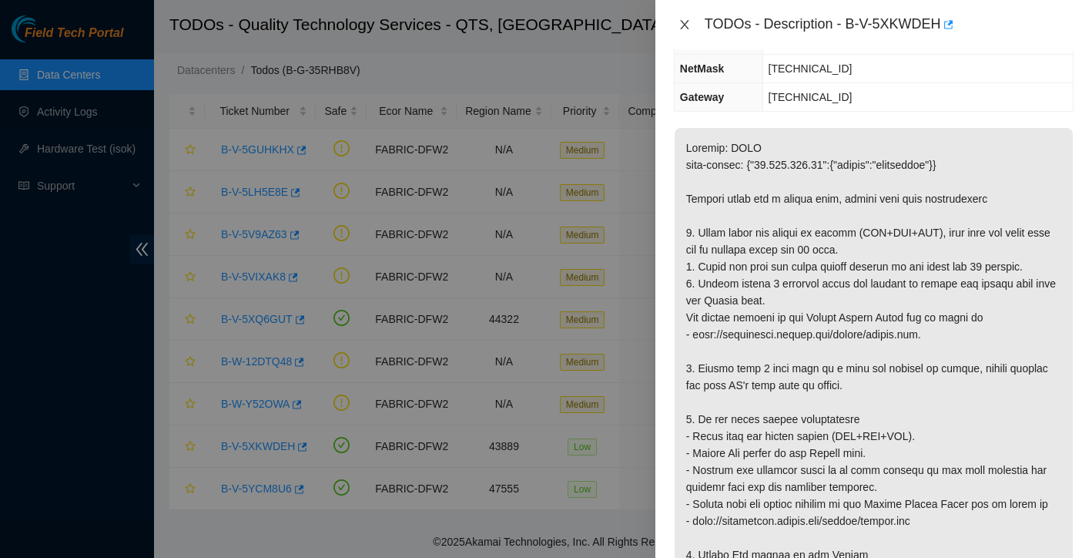
click at [685, 29] on icon "close" at bounding box center [685, 24] width 12 height 12
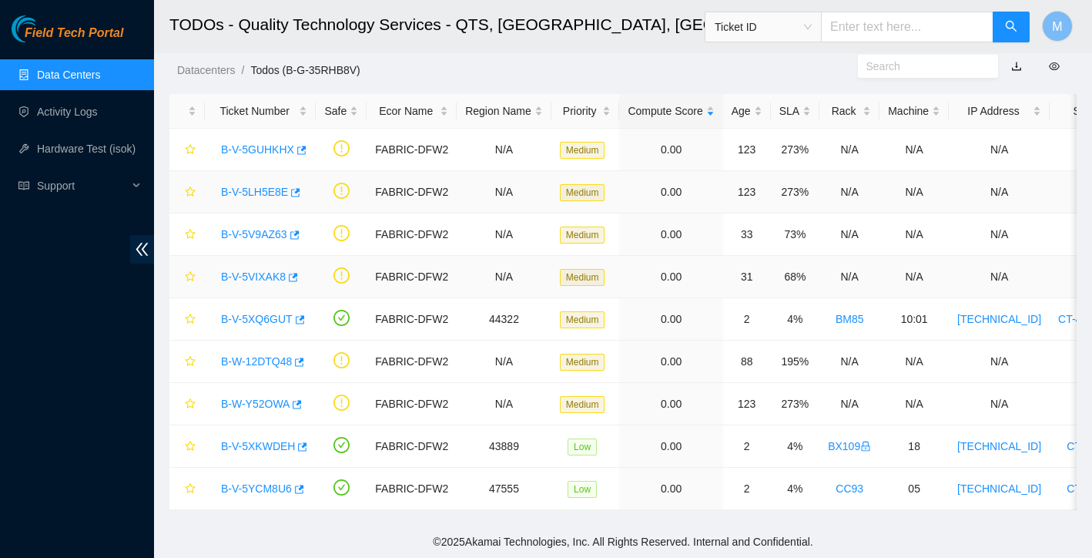
scroll to position [37, 0]
click at [74, 69] on link "Data Centers" at bounding box center [68, 75] width 63 height 12
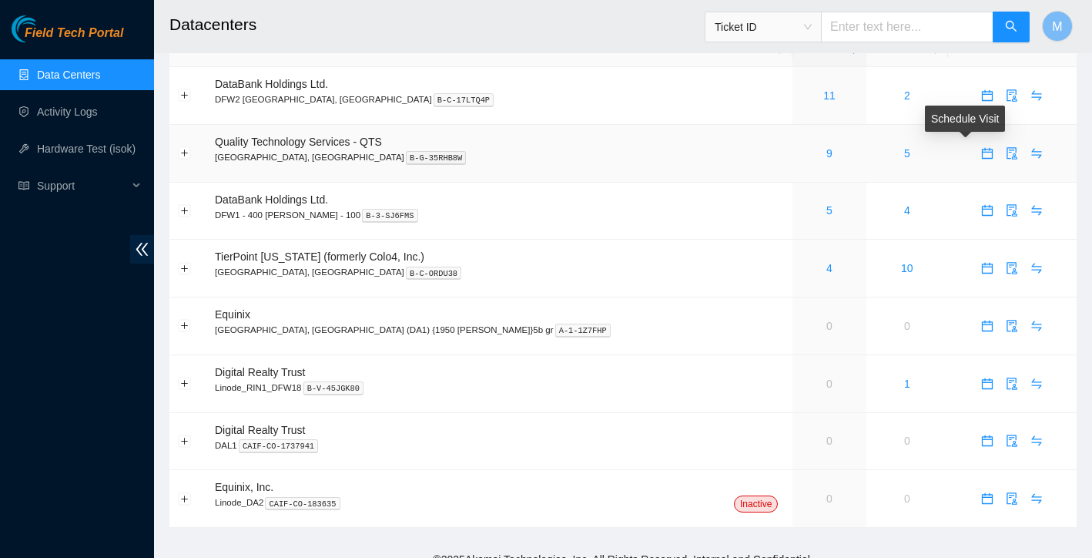
click at [981, 153] on icon "calendar" at bounding box center [987, 153] width 12 height 12
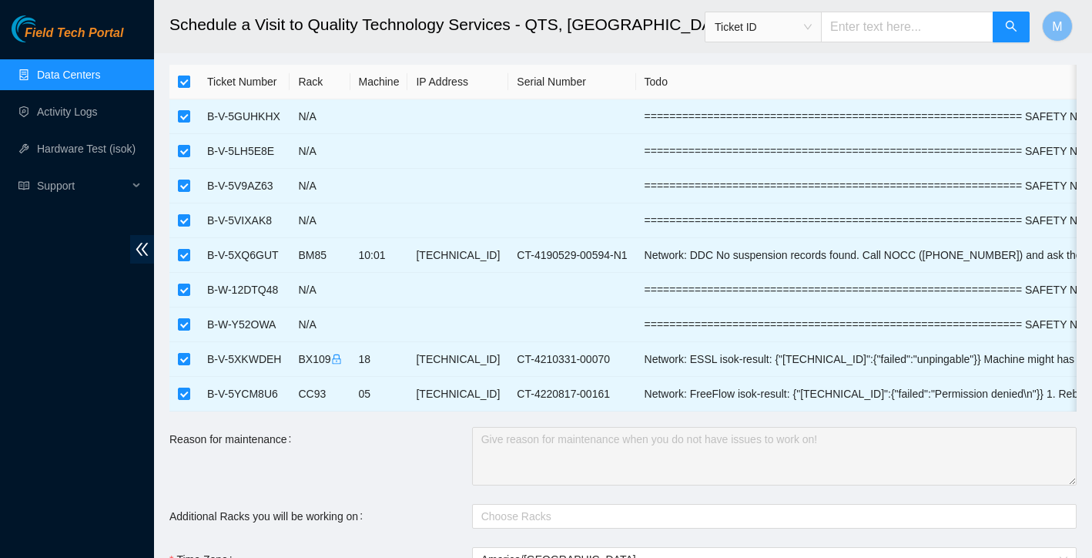
click at [183, 80] on input "checkbox" at bounding box center [184, 81] width 12 height 12
checkbox input "false"
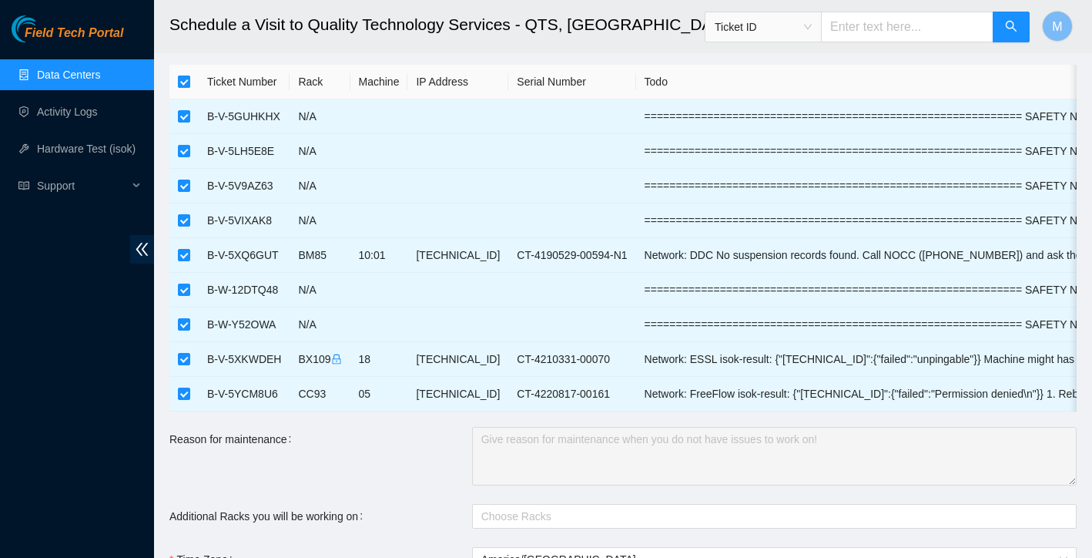
checkbox input "false"
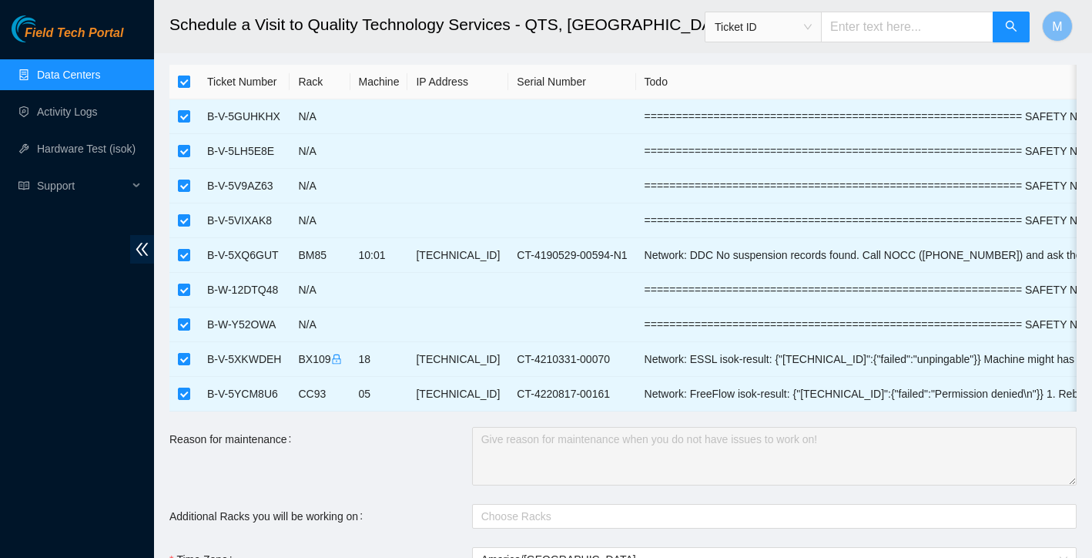
checkbox input "false"
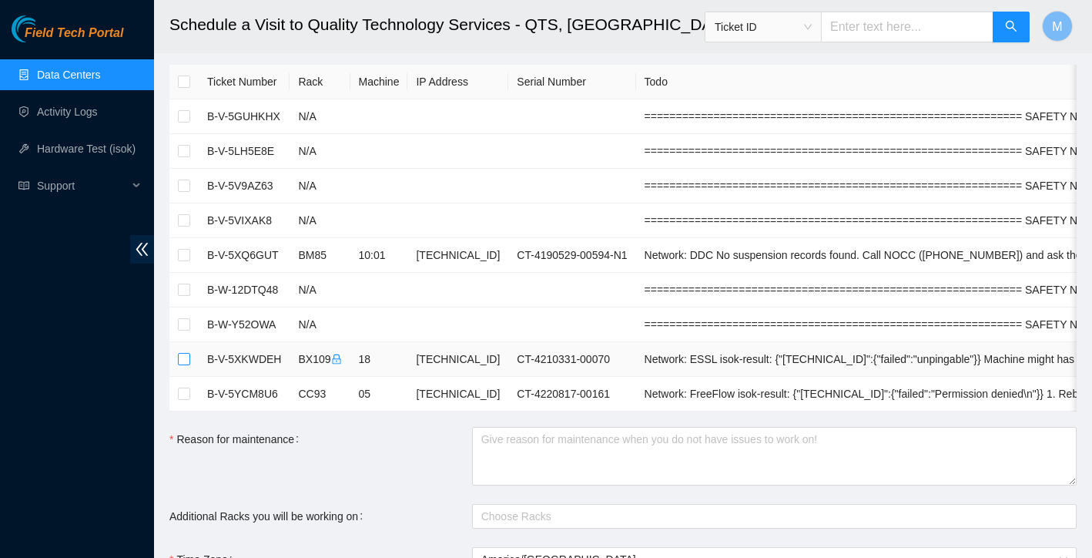
click at [186, 361] on input "checkbox" at bounding box center [184, 359] width 12 height 12
checkbox input "true"
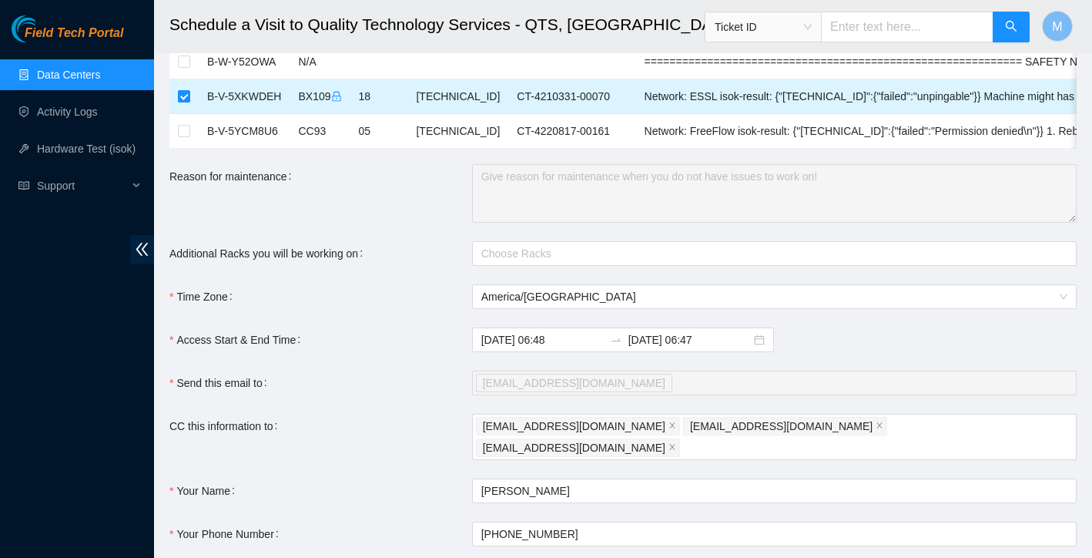
scroll to position [323, 0]
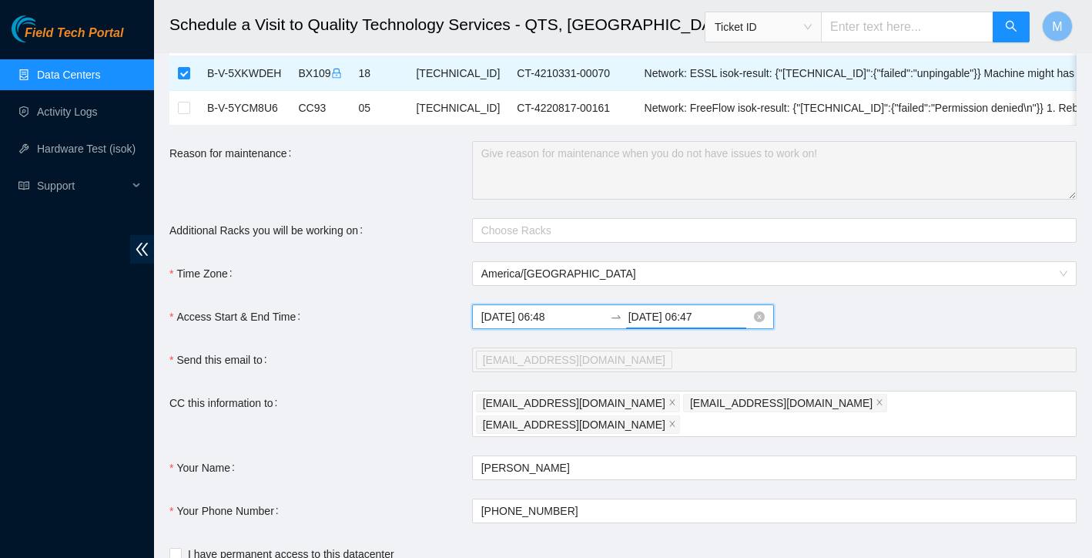
click at [674, 317] on input "[DATE] 06:47" at bounding box center [690, 316] width 122 height 17
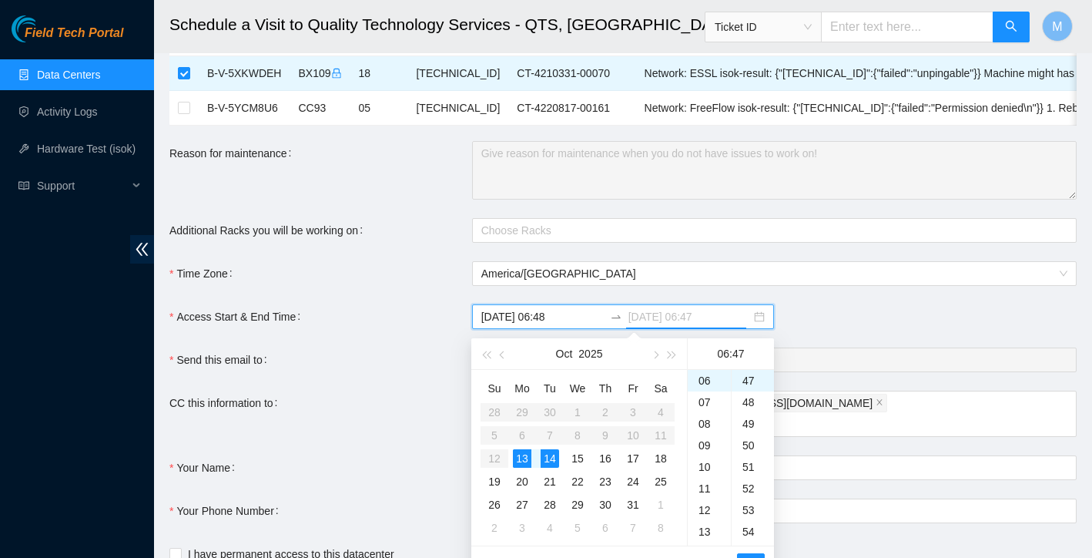
click at [524, 458] on div "13" at bounding box center [522, 458] width 18 height 18
click at [712, 439] on div "21" at bounding box center [709, 442] width 43 height 22
type input "[DATE] 21:47"
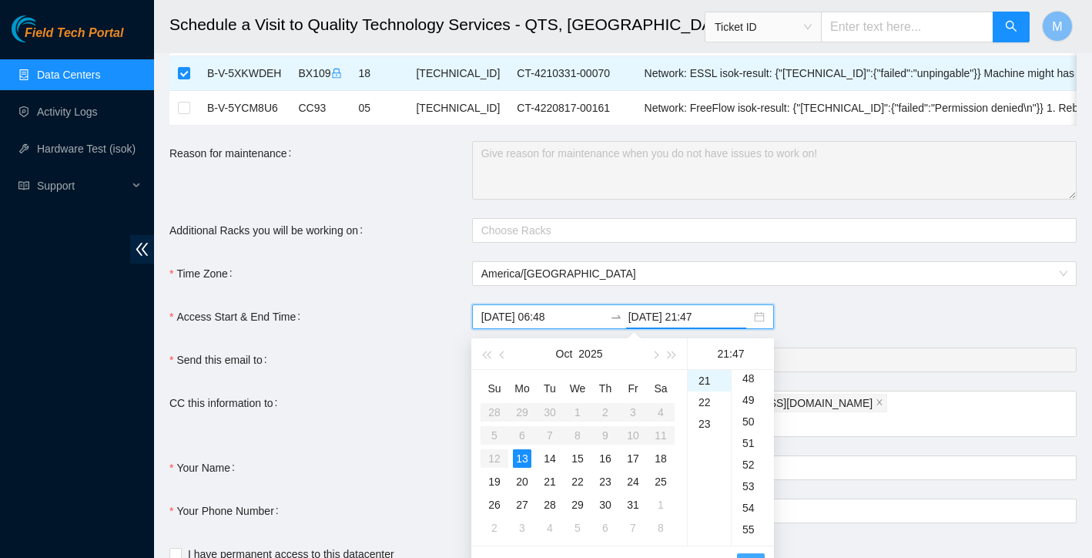
click at [754, 555] on span "OK" at bounding box center [750, 562] width 15 height 17
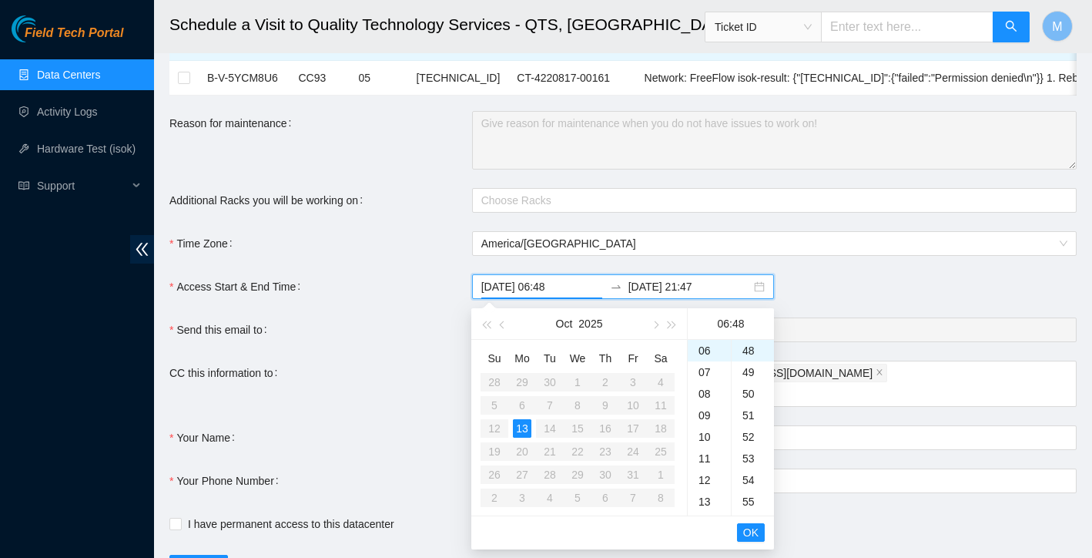
scroll to position [368, 0]
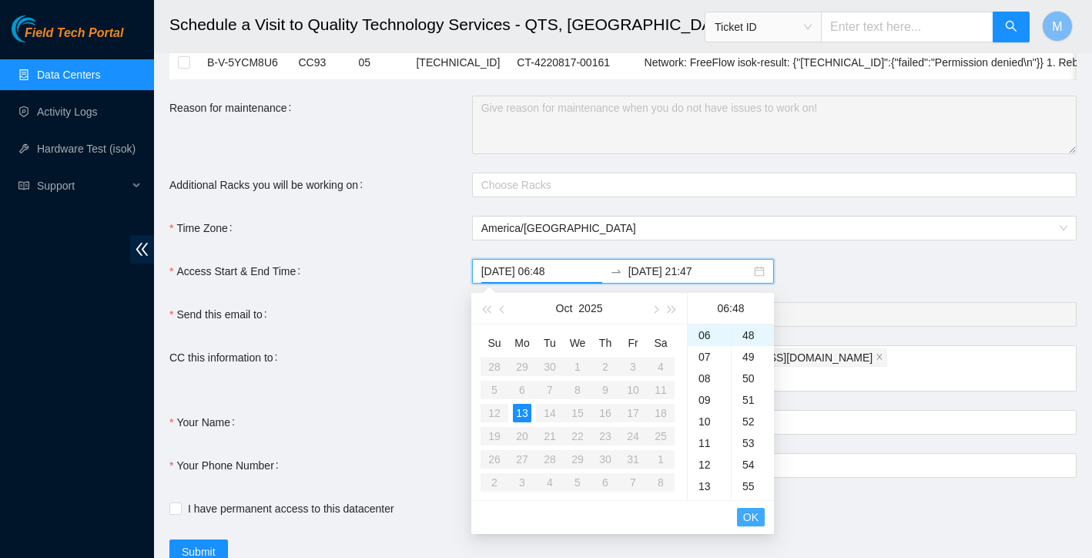
click at [752, 518] on span "OK" at bounding box center [750, 516] width 15 height 17
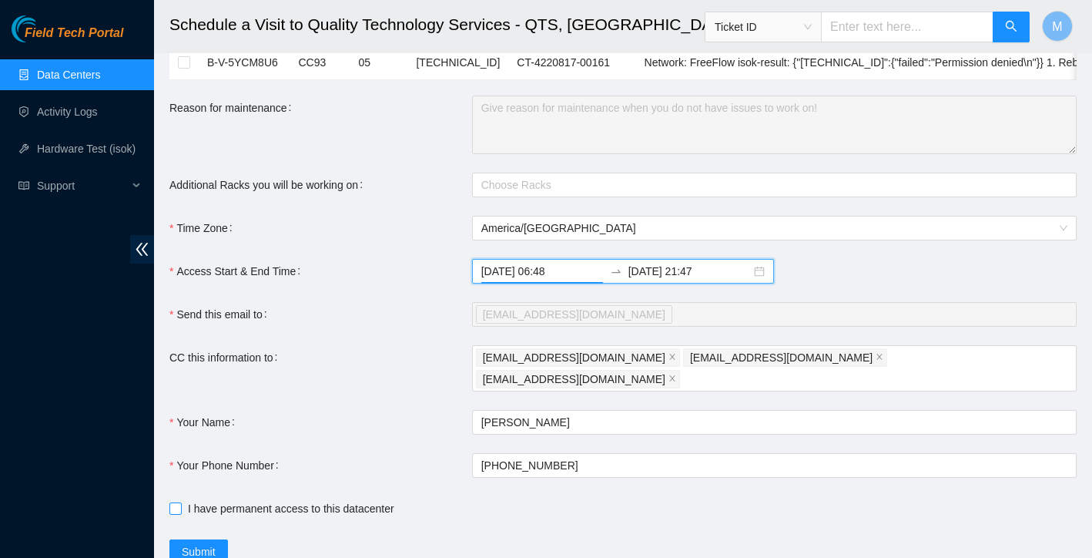
click at [182, 500] on span "I have permanent access to this datacenter" at bounding box center [291, 508] width 219 height 17
click at [180, 502] on input "I have permanent access to this datacenter" at bounding box center [174, 507] width 11 height 11
checkbox input "true"
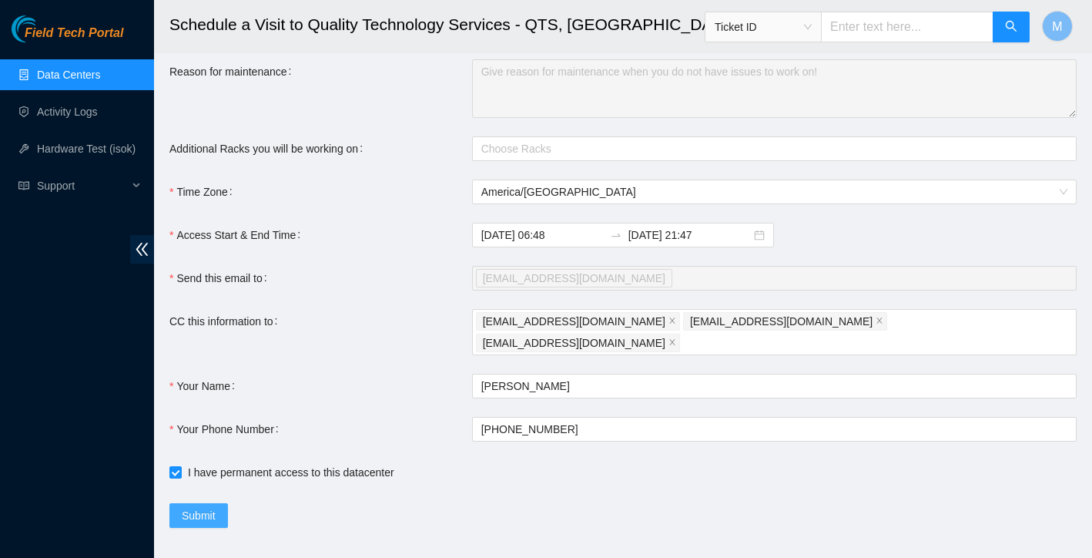
scroll to position [404, 0]
click at [196, 508] on span "Submit" at bounding box center [199, 516] width 34 height 17
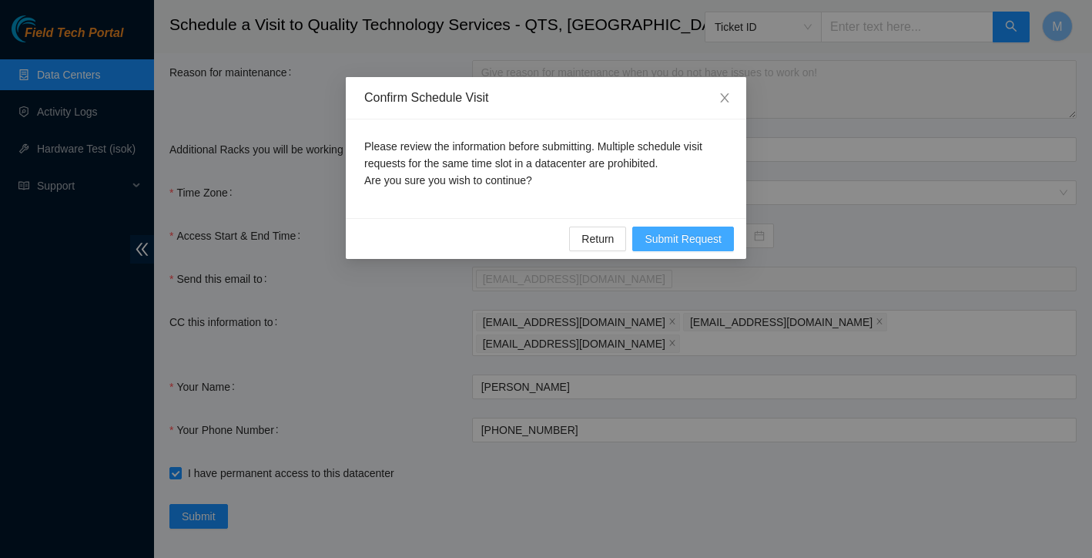
click at [692, 237] on span "Submit Request" at bounding box center [683, 238] width 77 height 17
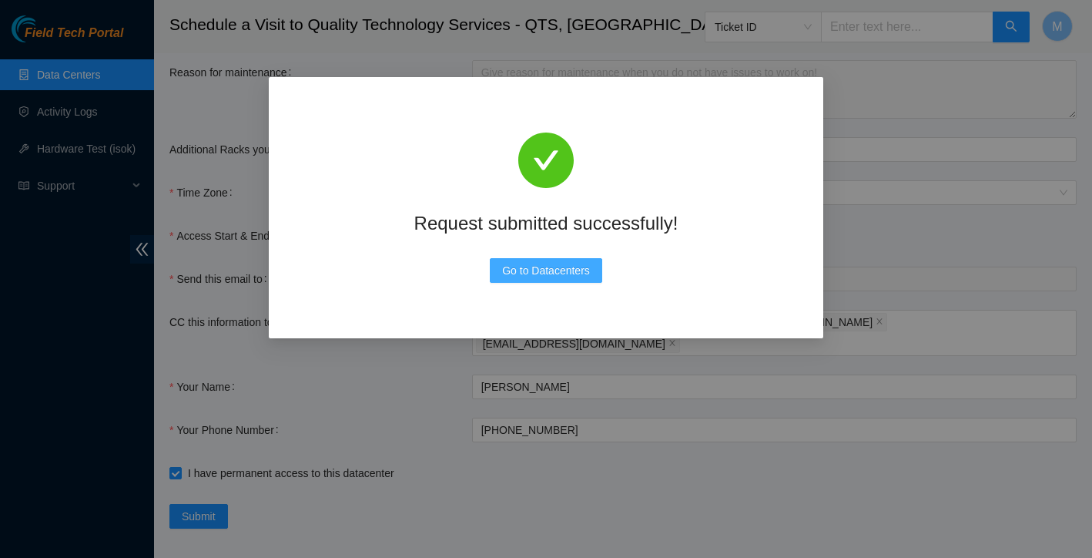
click at [552, 271] on span "Go to Datacenters" at bounding box center [546, 270] width 88 height 17
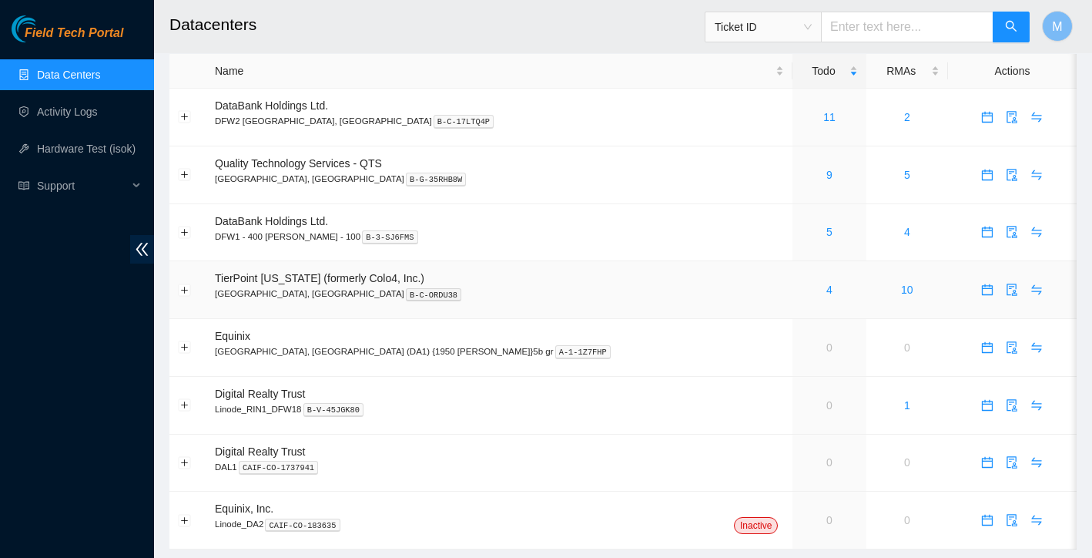
scroll to position [21, 0]
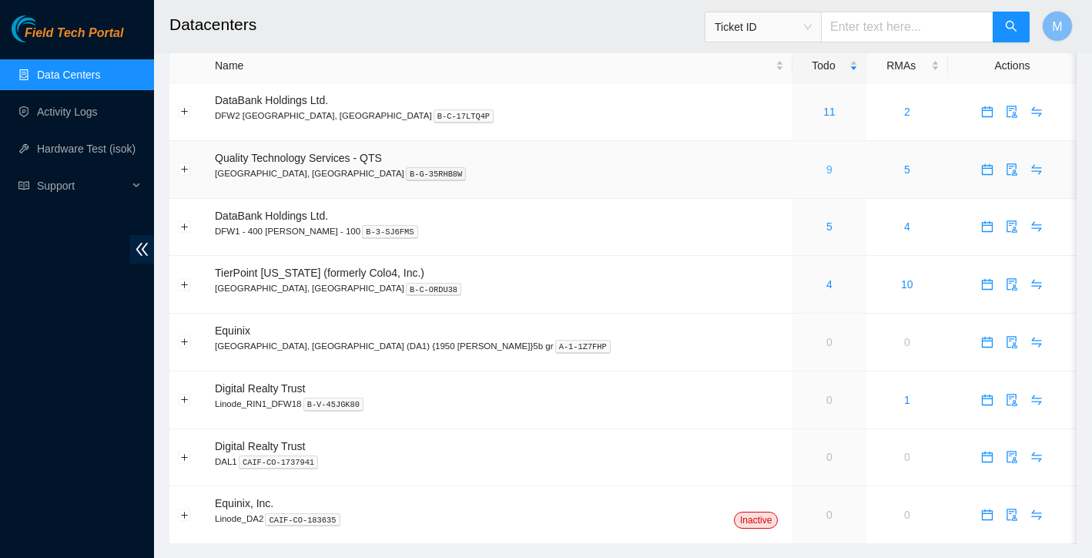
click at [826, 167] on link "9" at bounding box center [829, 169] width 6 height 12
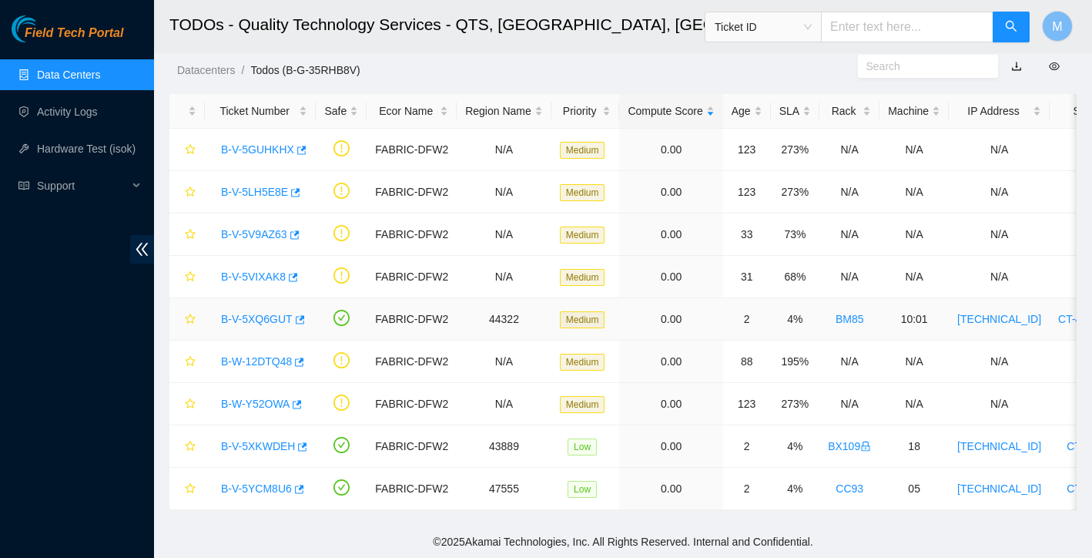
scroll to position [37, 0]
click at [240, 490] on link "B-V-5YCM8U6" at bounding box center [256, 488] width 71 height 12
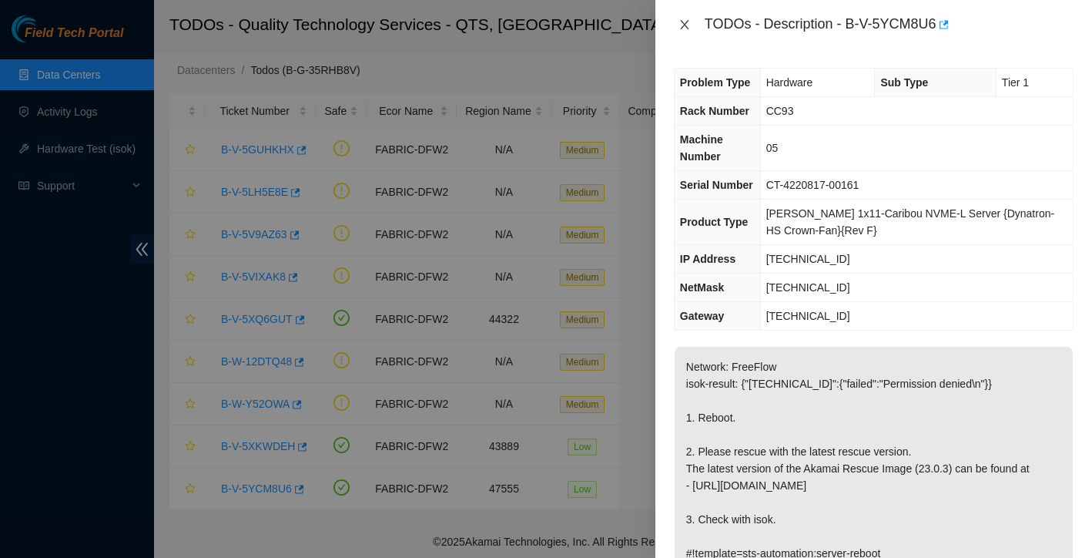
click at [685, 22] on icon "close" at bounding box center [685, 24] width 12 height 12
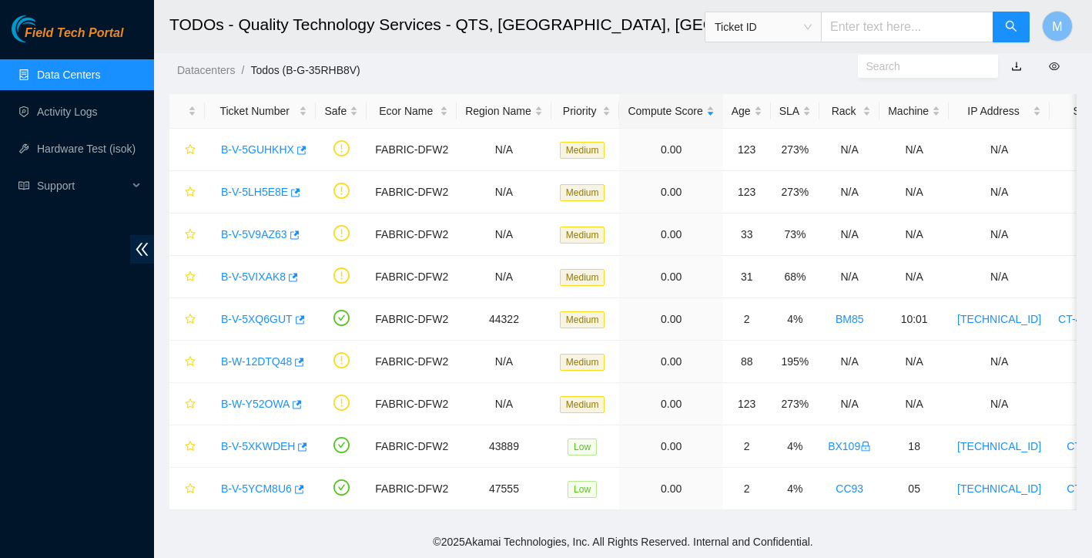
click at [1091, 22] on div "TODOs - Description - undefined Problem Type N/A Rack Number N/A Machine Number…" at bounding box center [1092, 279] width 0 height 558
click at [224, 447] on link "B-V-5XKWDEH" at bounding box center [258, 446] width 74 height 12
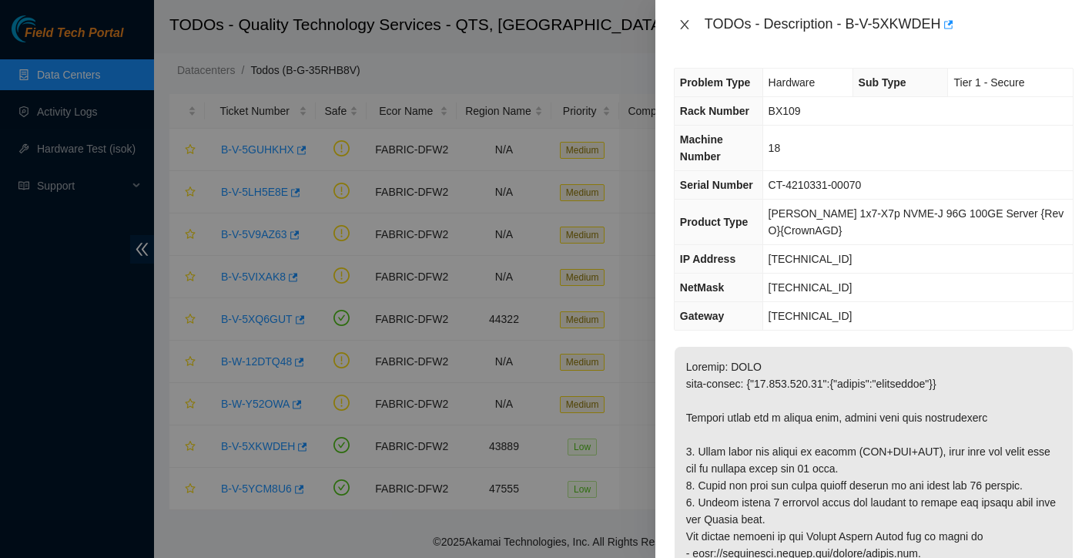
click at [689, 30] on icon "close" at bounding box center [685, 24] width 12 height 12
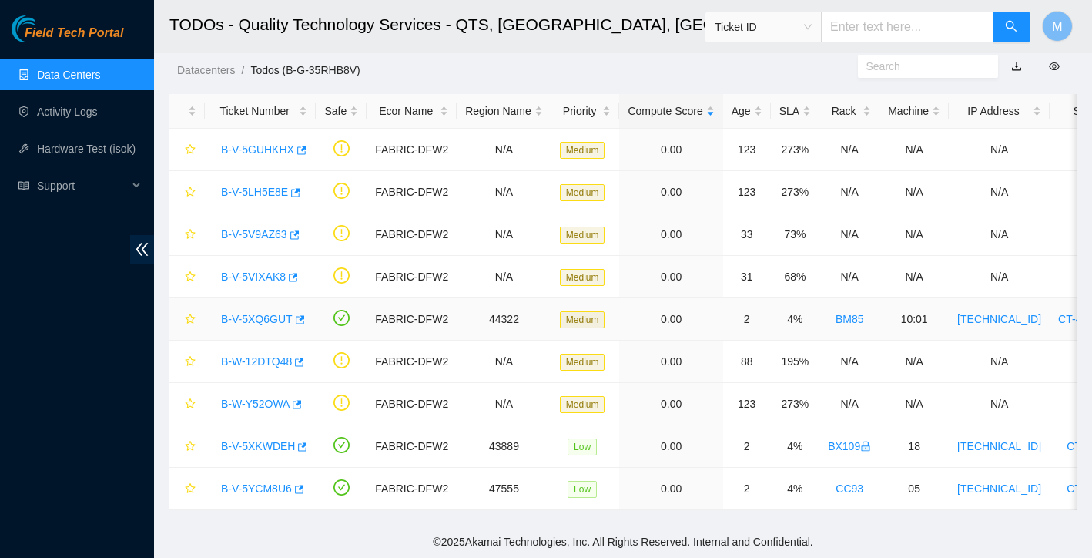
scroll to position [37, 0]
